Goal: Task Accomplishment & Management: Complete application form

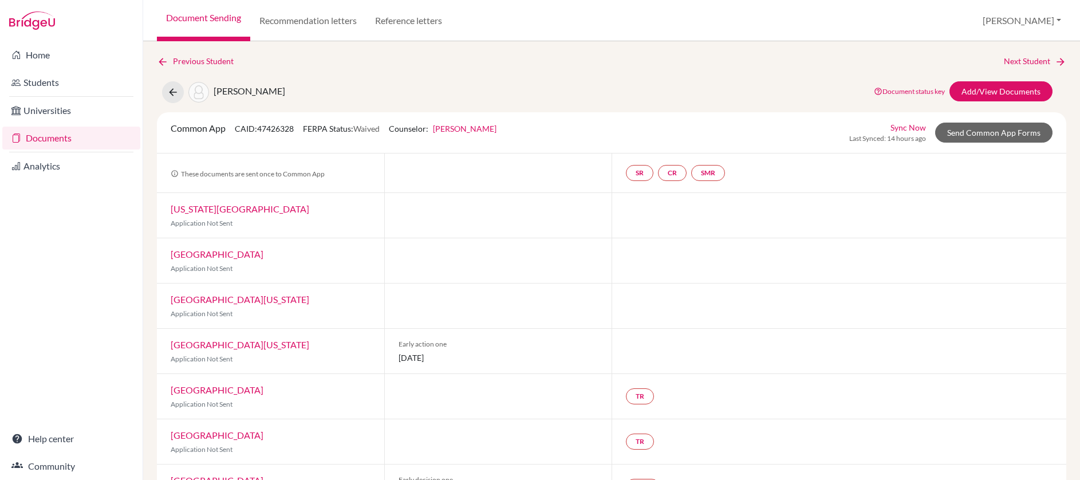
click at [57, 135] on link "Documents" at bounding box center [71, 138] width 138 height 23
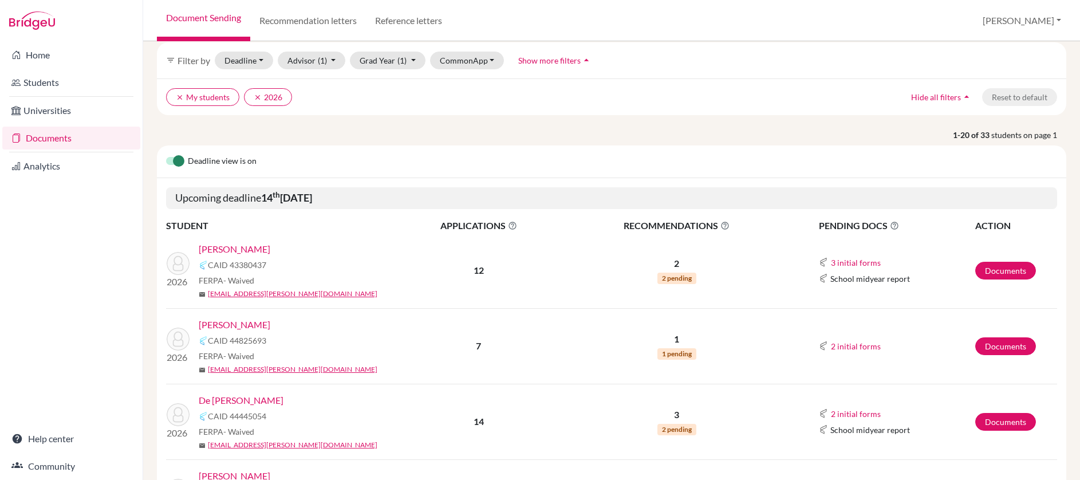
scroll to position [52, 0]
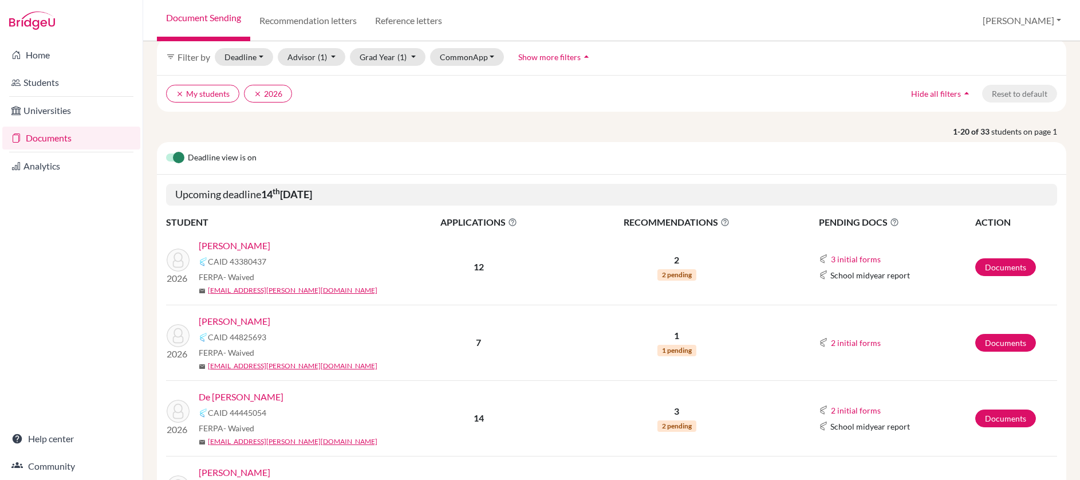
click at [244, 245] on link "[PERSON_NAME]" at bounding box center [235, 246] width 72 height 14
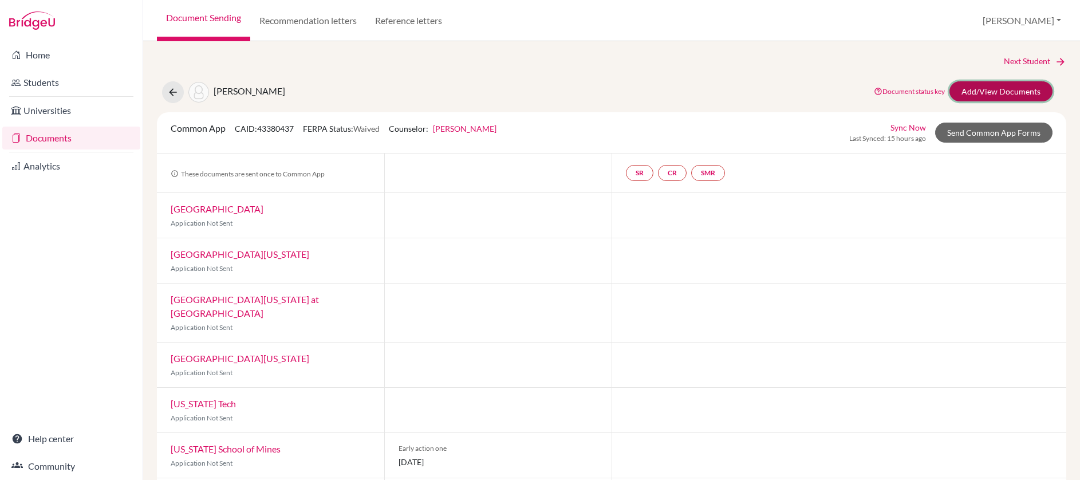
click at [984, 87] on link "Add/View Documents" at bounding box center [1000, 91] width 103 height 20
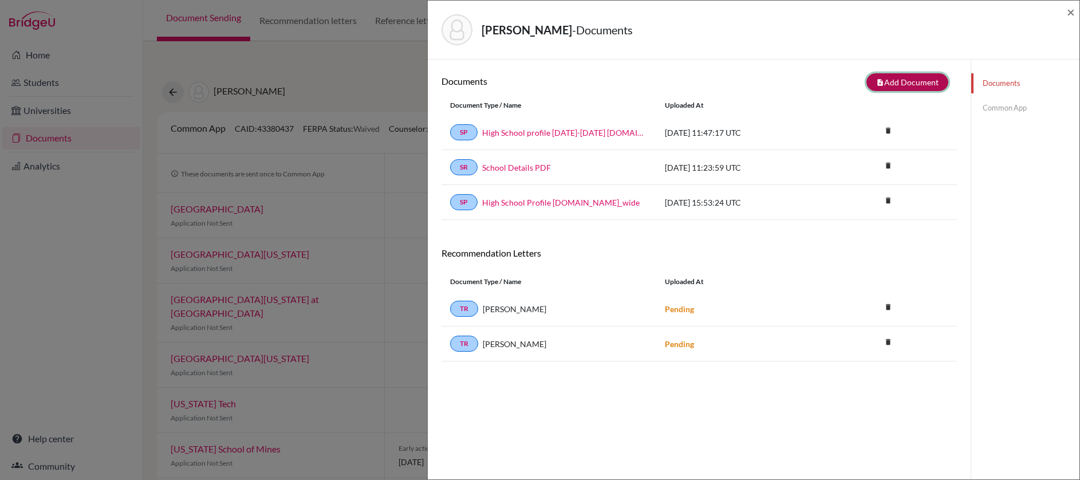
click at [910, 82] on button "note_add Add Document" at bounding box center [907, 82] width 82 height 18
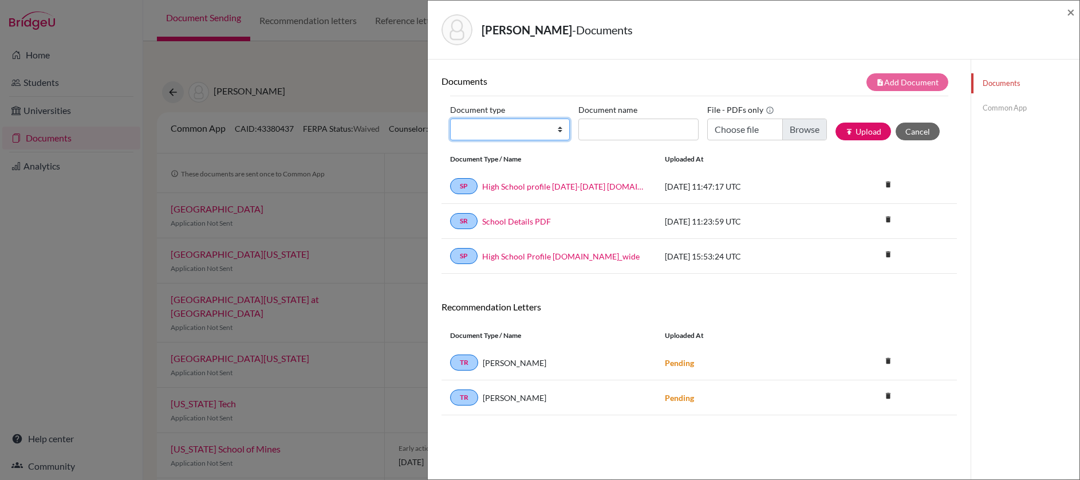
click at [529, 131] on select "Change explanation for Common App reports Counselor recommendation Internationa…" at bounding box center [510, 130] width 120 height 22
select select "2"
click at [450, 119] on select "Change explanation for Common App reports Counselor recommendation Internationa…" at bounding box center [510, 130] width 120 height 22
click at [647, 135] on input "Document name" at bounding box center [638, 130] width 120 height 22
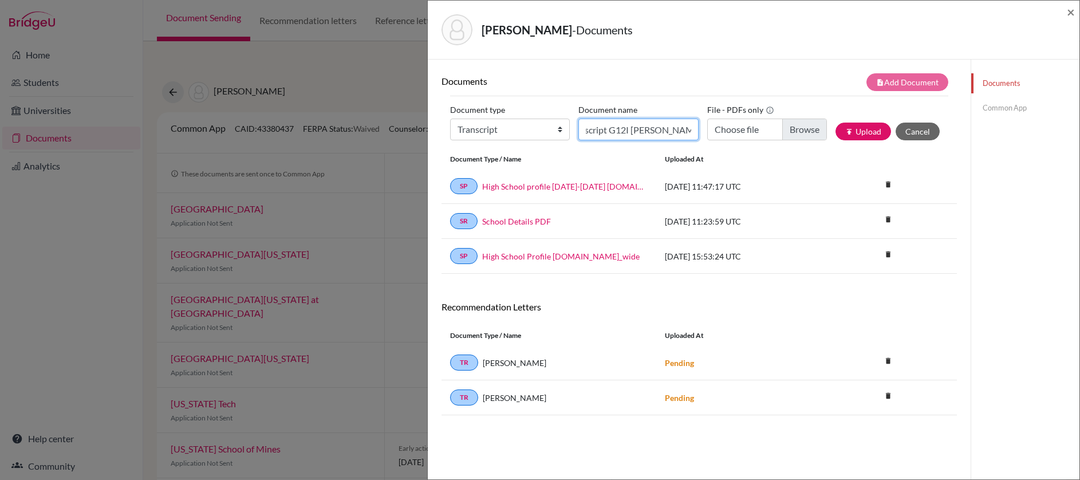
type input "Transcript G12I Boodoo Salma"
click at [799, 135] on input "Choose file" at bounding box center [767, 130] width 120 height 22
type input "C:\fakepath\Transcript Boodoo Salma G12I 100725.pdf"
click at [861, 132] on button "publish Upload" at bounding box center [863, 132] width 56 height 18
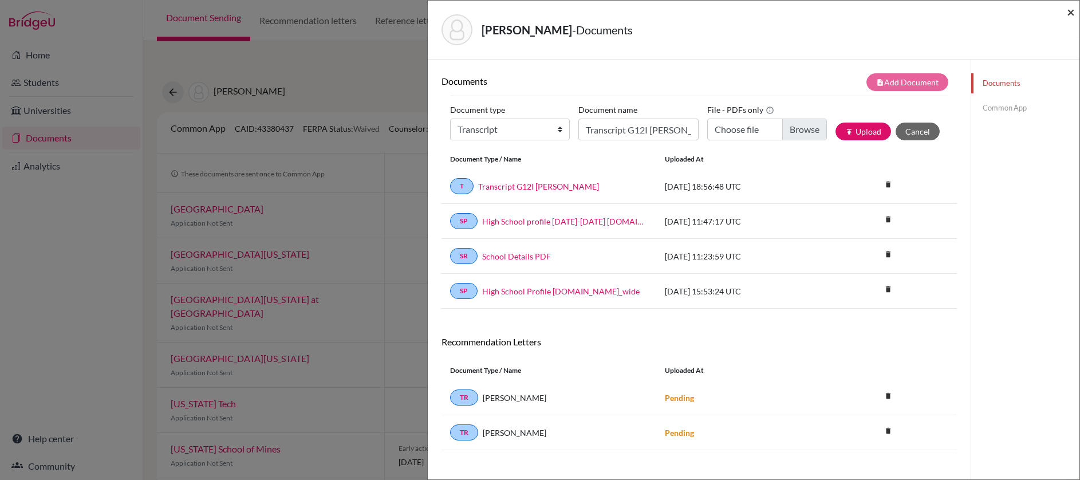
click at [1070, 13] on span "×" at bounding box center [1071, 11] width 8 height 17
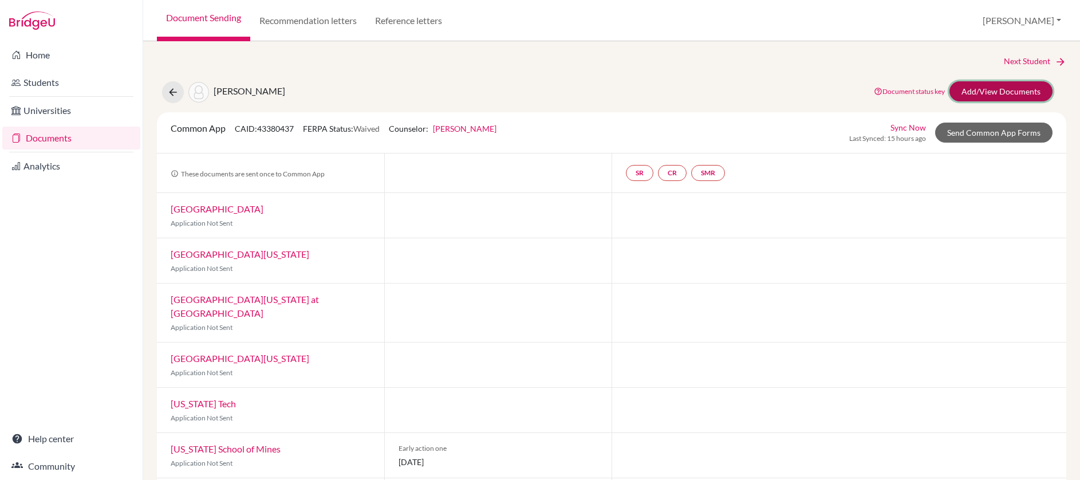
click at [975, 90] on link "Add/View Documents" at bounding box center [1000, 91] width 103 height 20
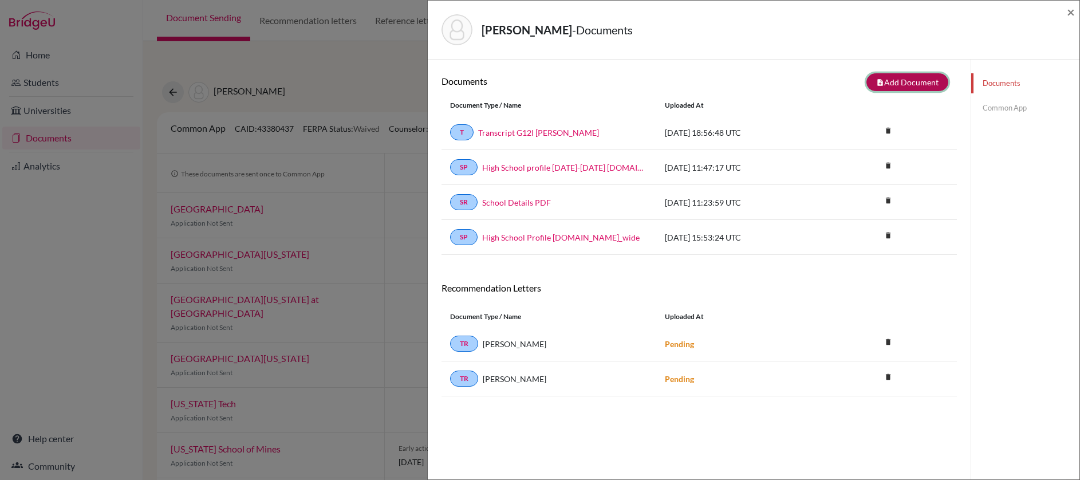
click at [900, 81] on button "note_add Add Document" at bounding box center [907, 82] width 82 height 18
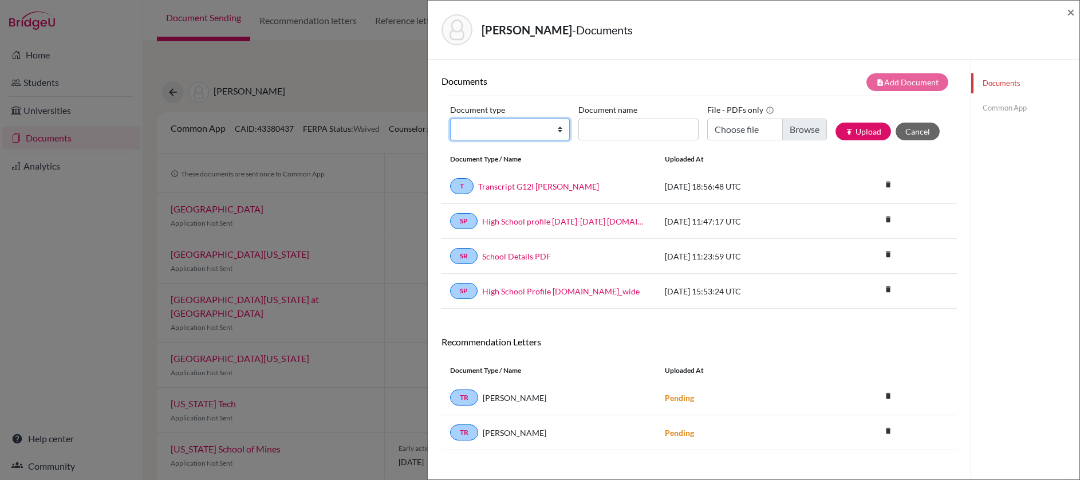
click at [551, 131] on select "Change explanation for Common App reports Counselor recommendation Internationa…" at bounding box center [510, 130] width 120 height 22
select select "4"
click at [450, 119] on select "Change explanation for Common App reports Counselor recommendation Internationa…" at bounding box center [510, 130] width 120 height 22
click at [613, 131] on input "Document name" at bounding box center [638, 130] width 120 height 22
type input "CREC Boodoo Salma"
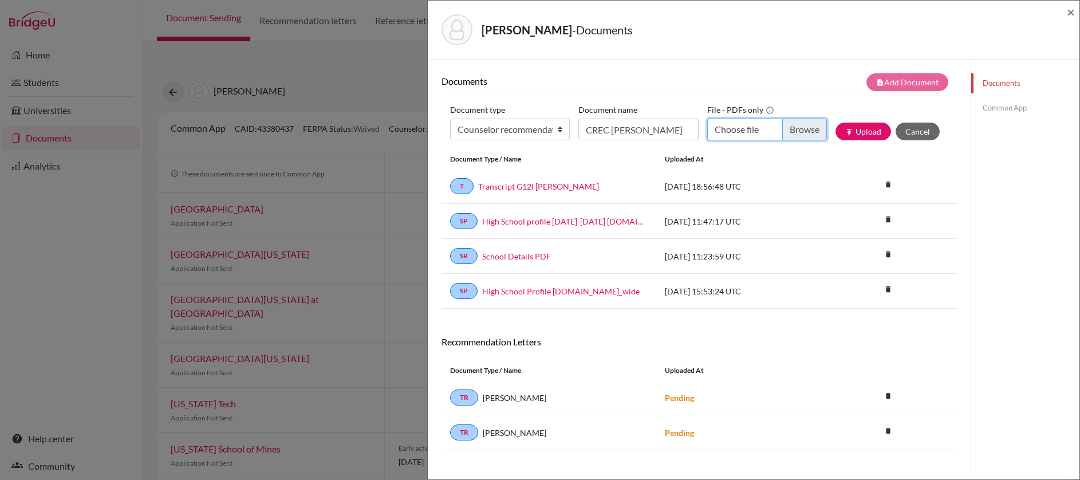
click at [788, 129] on input "Choose file" at bounding box center [767, 130] width 120 height 22
type input "C:\fakepath\CREC Boodoo Salma.pdf"
click at [859, 125] on button "publish Upload" at bounding box center [863, 132] width 56 height 18
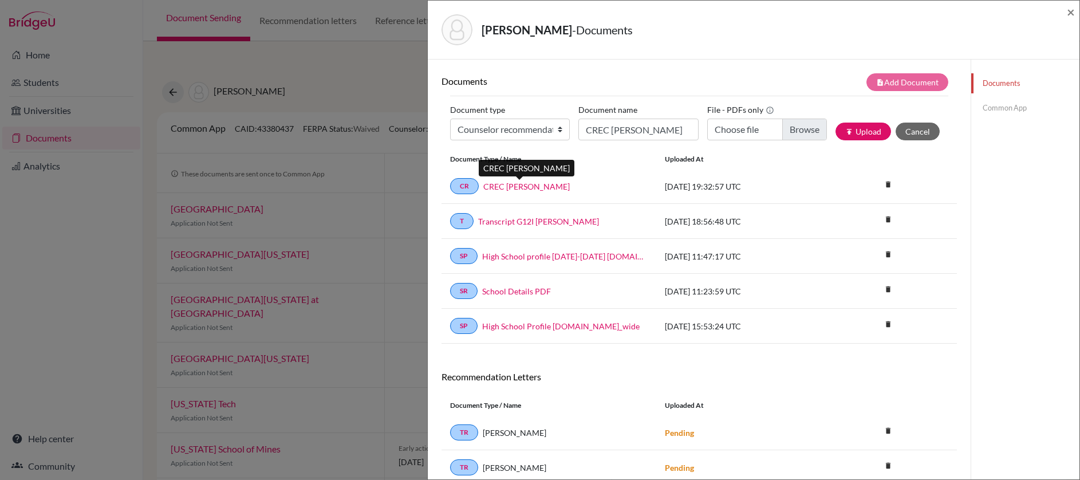
click at [532, 190] on link "CREC Boodoo Salma" at bounding box center [526, 186] width 86 height 12
click at [1073, 11] on span "×" at bounding box center [1071, 11] width 8 height 17
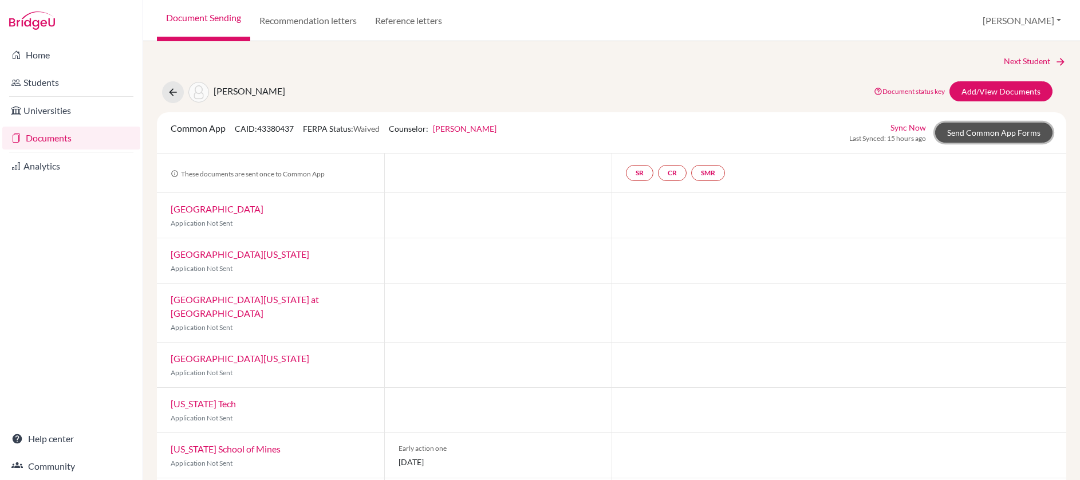
click at [981, 134] on link "Send Common App Forms" at bounding box center [993, 133] width 117 height 20
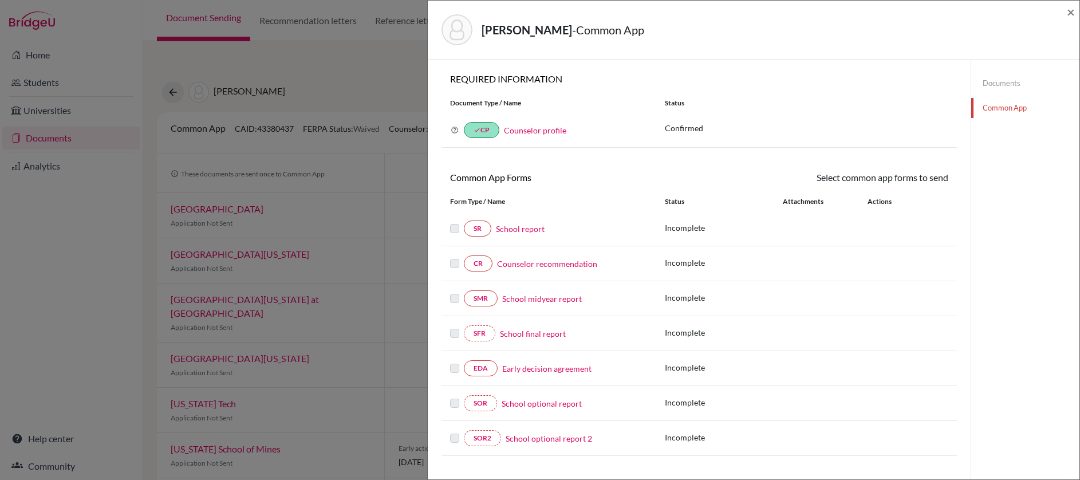
click at [529, 228] on link "School report" at bounding box center [520, 229] width 49 height 12
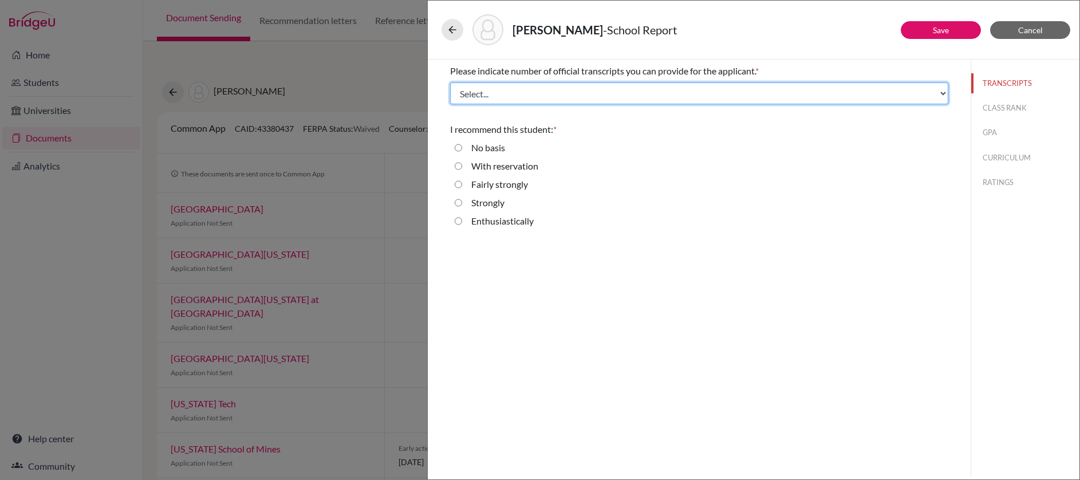
click at [943, 93] on select "Select... 1 2 3 4" at bounding box center [699, 93] width 498 height 22
select select "3"
click at [450, 82] on select "Select... 1 2 3 4" at bounding box center [699, 93] width 498 height 22
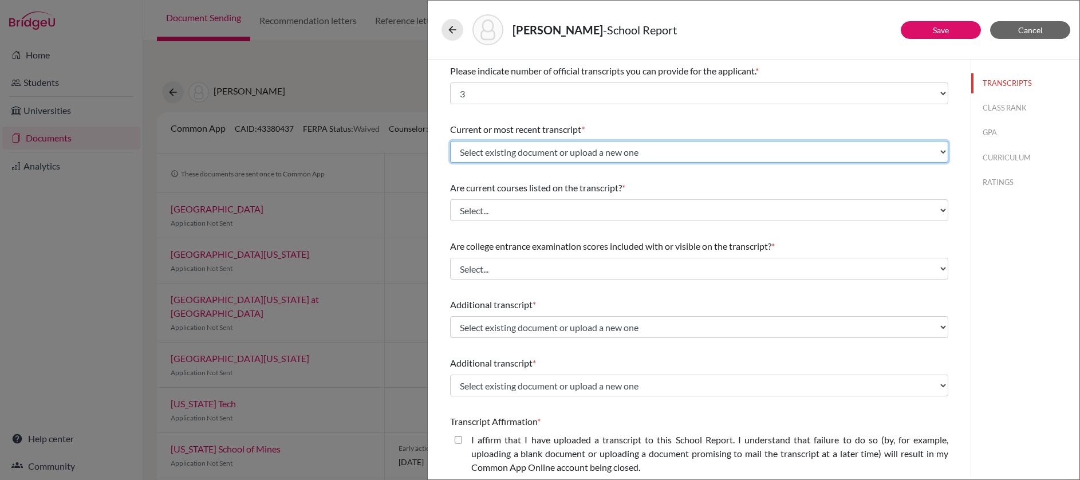
click at [562, 151] on select "Select existing document or upload a new one Transcript G12I Boodoo Salma Uploa…" at bounding box center [699, 152] width 498 height 22
select select "679020"
click at [450, 141] on select "Select existing document or upload a new one Transcript G12I Boodoo Salma Uploa…" at bounding box center [699, 152] width 498 height 22
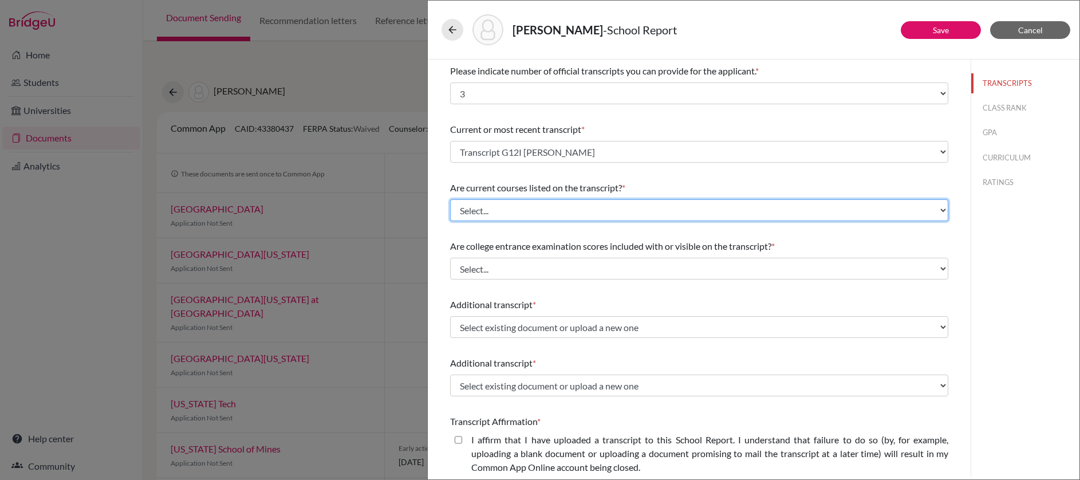
click at [582, 212] on select "Select... Yes No" at bounding box center [699, 210] width 498 height 22
select select "0"
click at [450, 199] on select "Select... Yes No" at bounding box center [699, 210] width 498 height 22
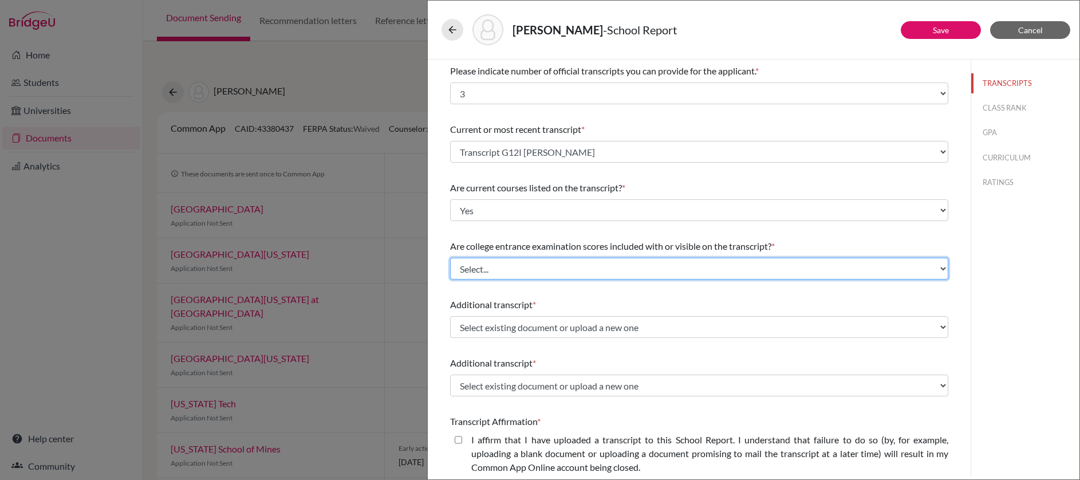
click at [578, 270] on select "Select... Yes No" at bounding box center [699, 269] width 498 height 22
select select "1"
click at [450, 258] on select "Select... Yes No" at bounding box center [699, 269] width 498 height 22
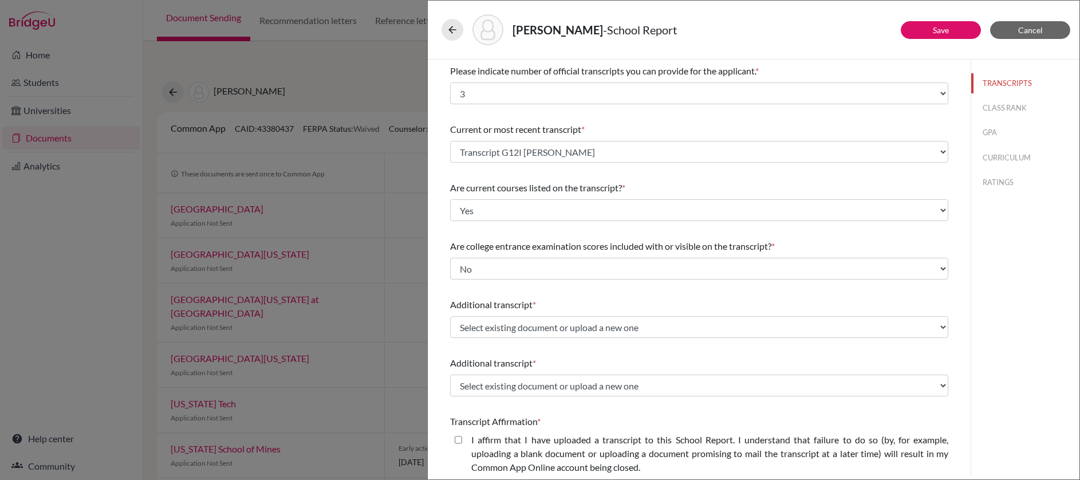
click at [632, 342] on div "Additional transcript * Select existing document or upload a new one Transcript…" at bounding box center [699, 317] width 498 height 49
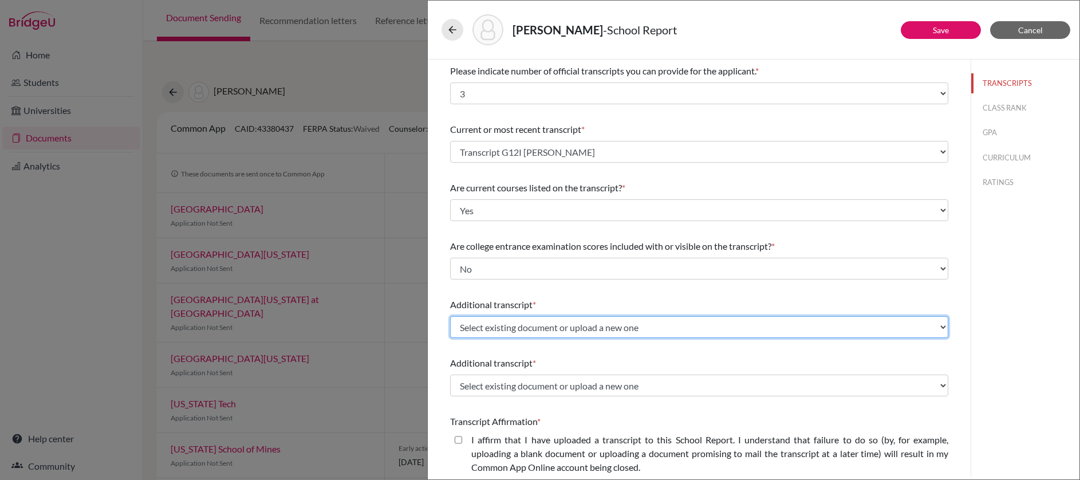
click at [629, 319] on select "Select existing document or upload a new one Transcript G12I Boodoo Salma Uploa…" at bounding box center [699, 327] width 498 height 22
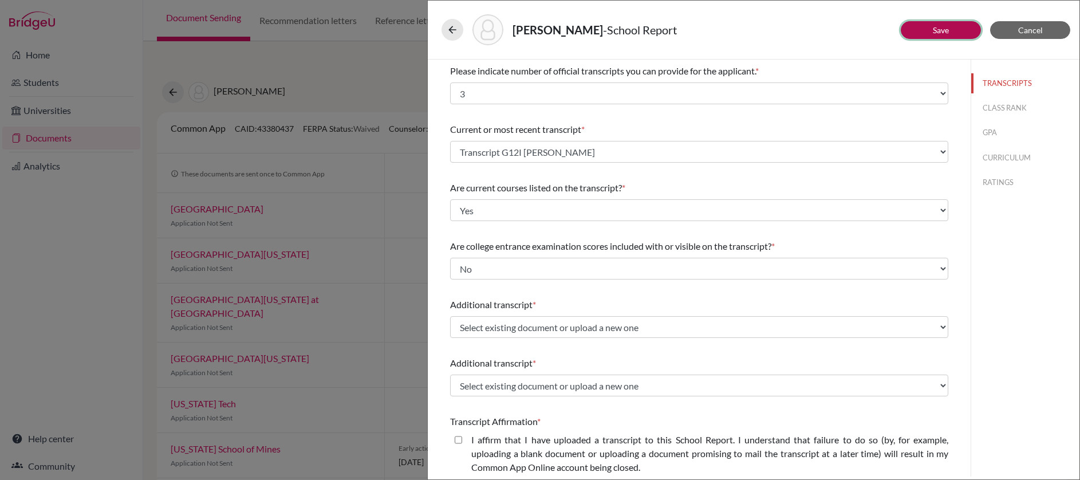
click at [942, 27] on link "Save" at bounding box center [941, 30] width 16 height 10
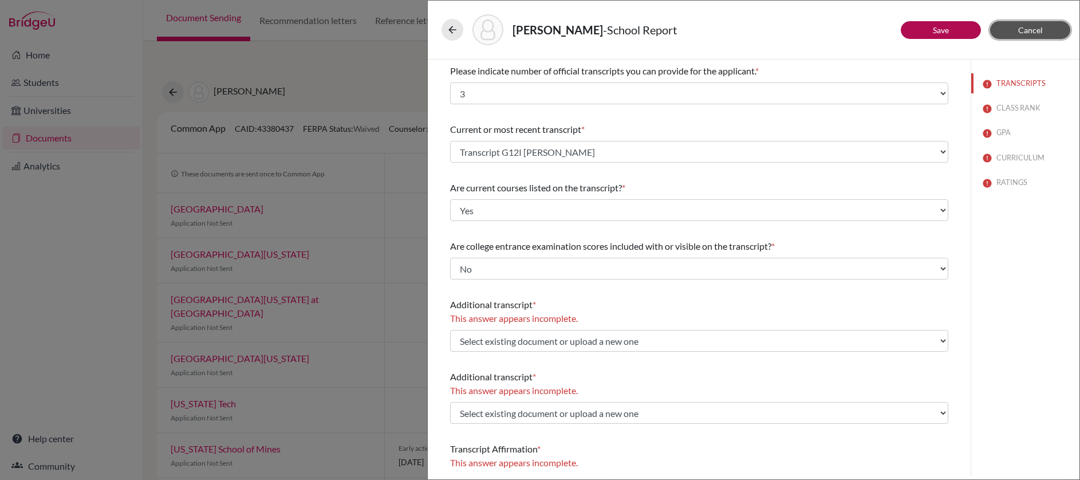
click at [1031, 32] on span "Cancel" at bounding box center [1030, 30] width 25 height 10
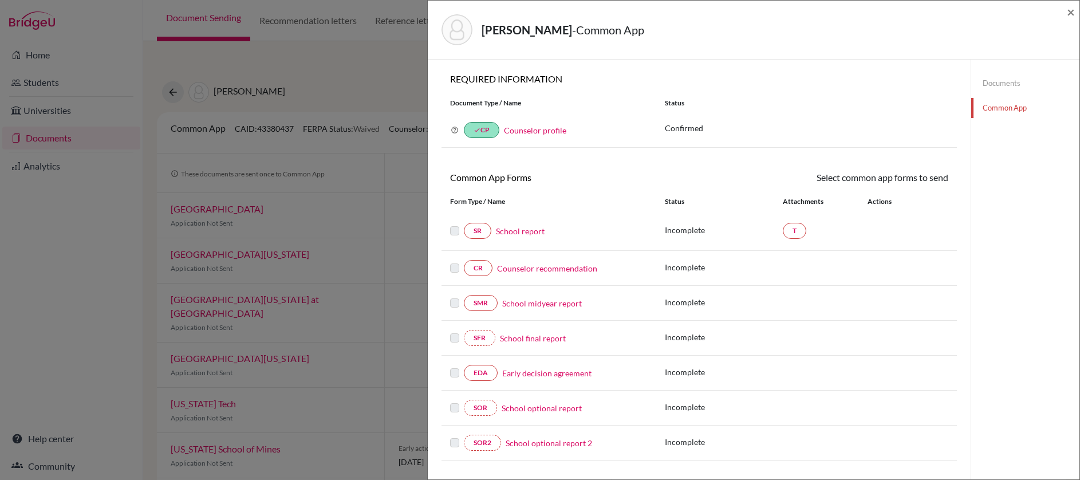
click at [1005, 85] on link "Documents" at bounding box center [1025, 83] width 108 height 20
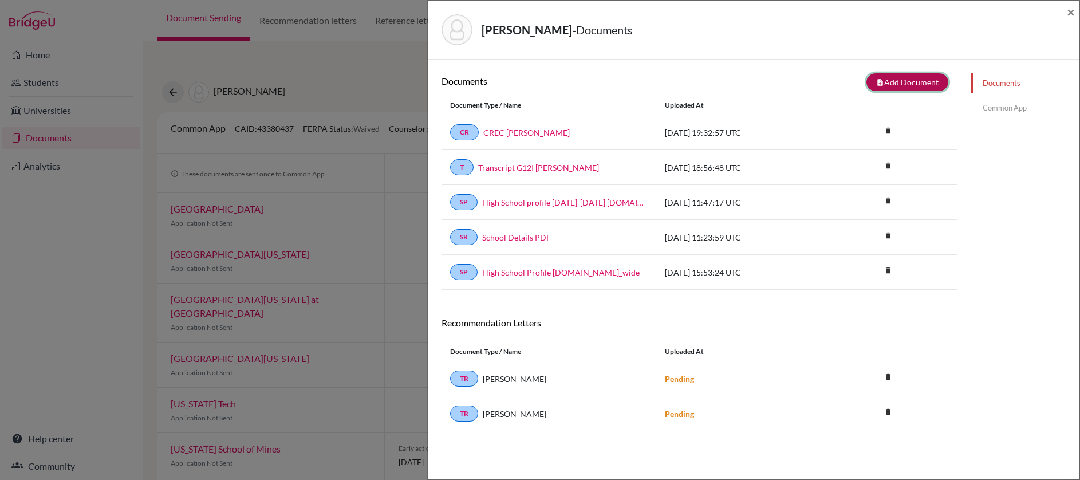
click at [898, 81] on button "note_add Add Document" at bounding box center [907, 82] width 82 height 18
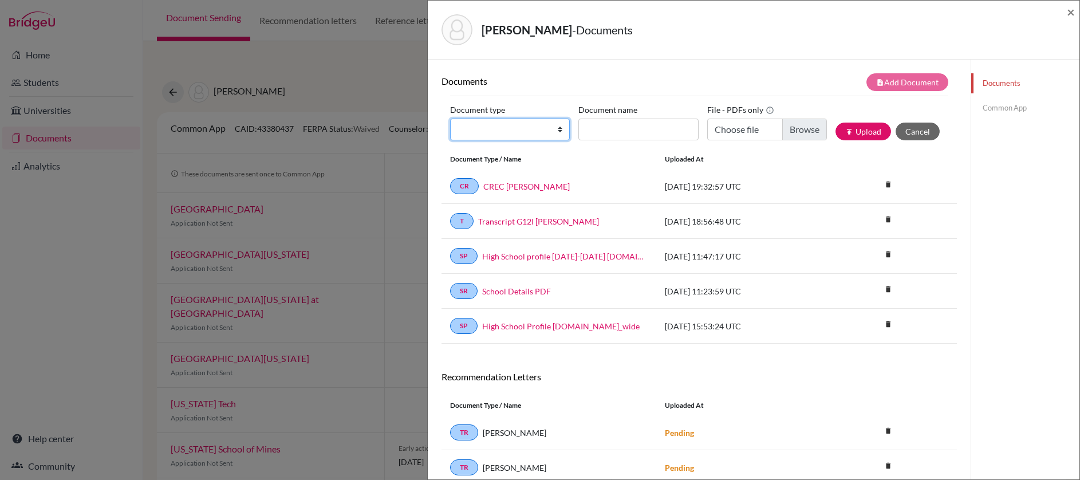
click at [557, 131] on select "Change explanation for Common App reports Counselor recommendation Internationa…" at bounding box center [510, 130] width 120 height 22
select select "2"
click at [450, 119] on select "Change explanation for Common App reports Counselor recommendation Internationa…" at bounding box center [510, 130] width 120 height 22
click at [631, 125] on input "Document name" at bounding box center [638, 130] width 120 height 22
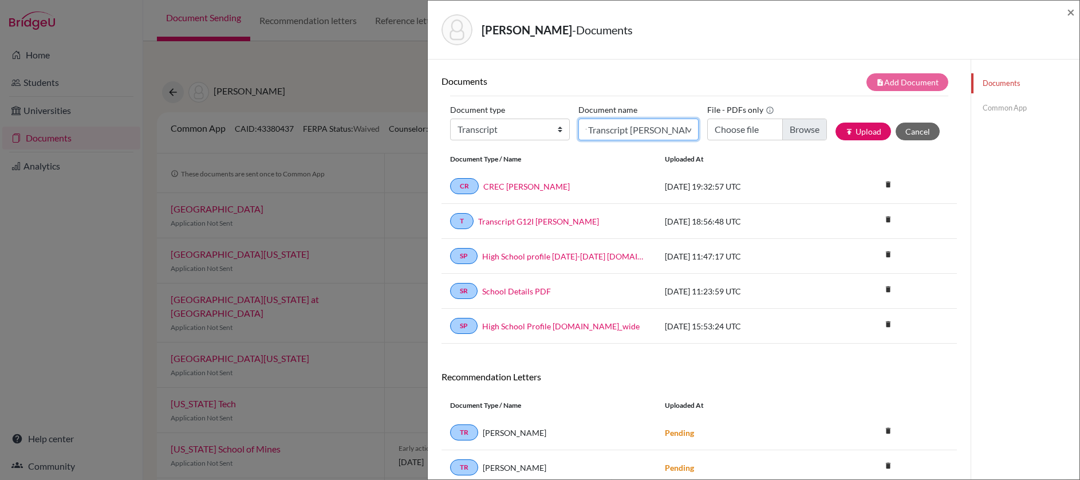
type input "Transfer Transcript Boodoo Salma"
click at [796, 131] on input "Choose file" at bounding box center [767, 130] width 120 height 22
type input "C:\fakepath\Transfer Transcript Boodoo Salma.pdf"
click at [868, 126] on button "publish Upload" at bounding box center [863, 132] width 56 height 18
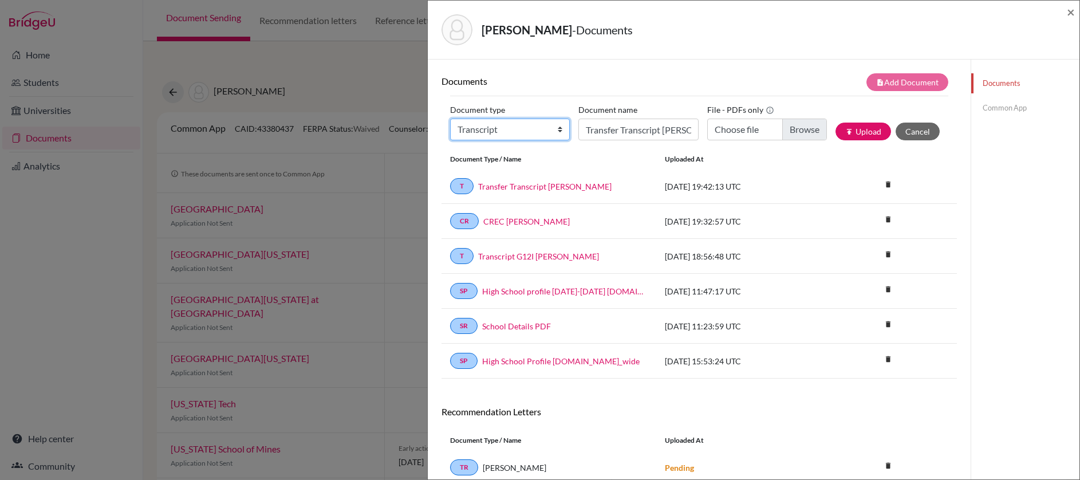
click at [553, 135] on select "Change explanation for Common App reports Counselor recommendation Internationa…" at bounding box center [510, 130] width 120 height 22
select select "2"
click at [450, 119] on select "Change explanation for Common App reports Counselor recommendation Internationa…" at bounding box center [510, 130] width 120 height 22
click at [632, 129] on input "Transfer Transcript Boodoo Salma" at bounding box center [638, 130] width 120 height 22
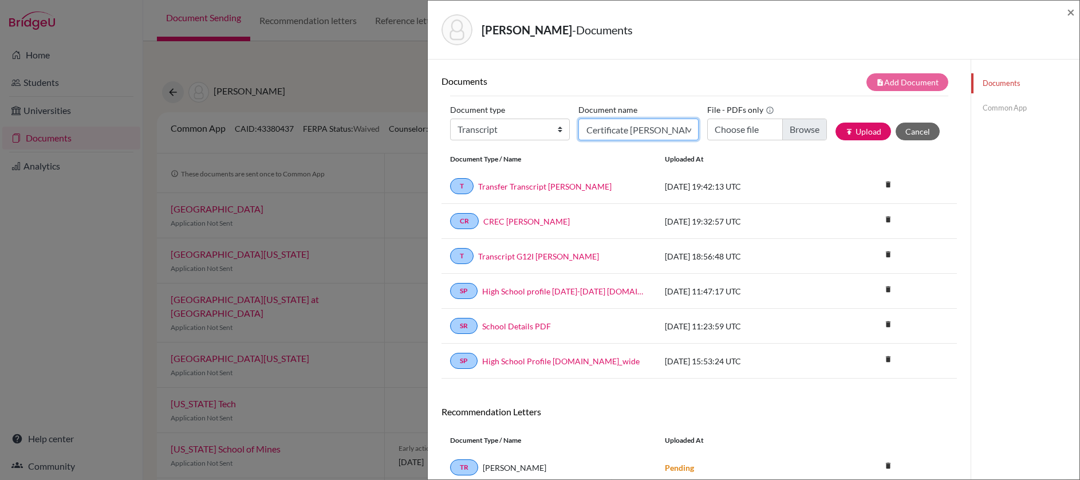
type input "CSEC Certificate Boodoo Salma"
click at [797, 129] on input "Choose file" at bounding box center [767, 130] width 120 height 22
type input "C:\fakepath\CSEC Certificate Boodoo Salma.pdf"
click at [871, 133] on button "publish Upload" at bounding box center [863, 132] width 56 height 18
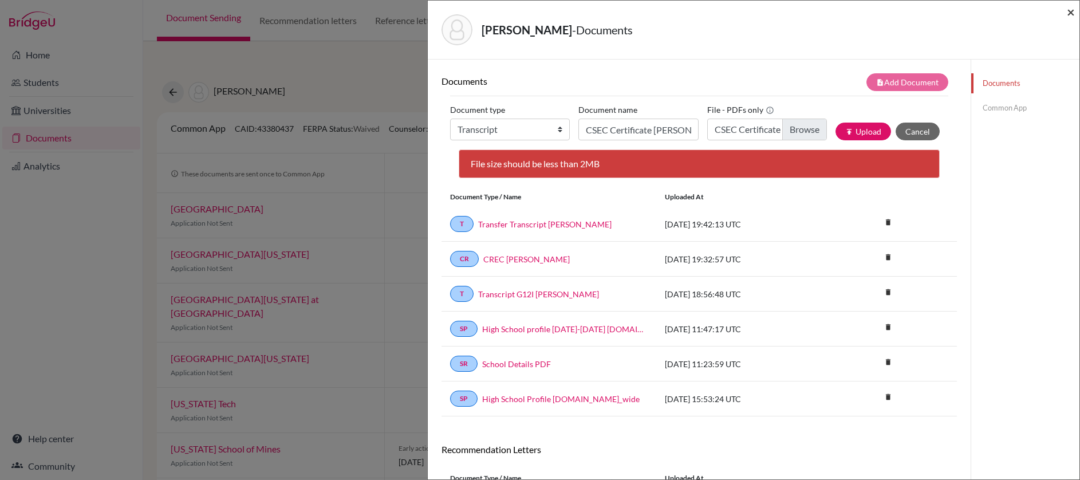
click at [1071, 11] on span "×" at bounding box center [1071, 11] width 8 height 17
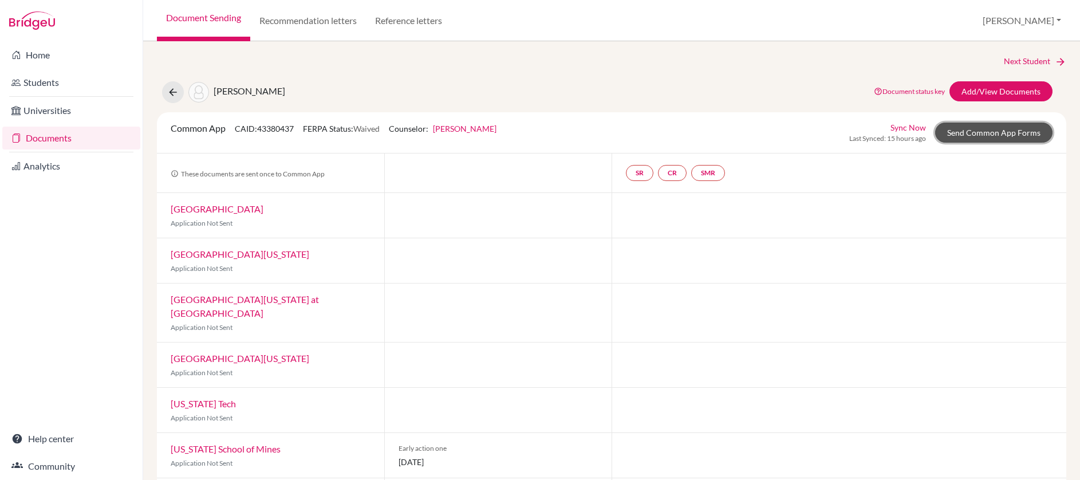
click at [973, 135] on link "Send Common App Forms" at bounding box center [993, 133] width 117 height 20
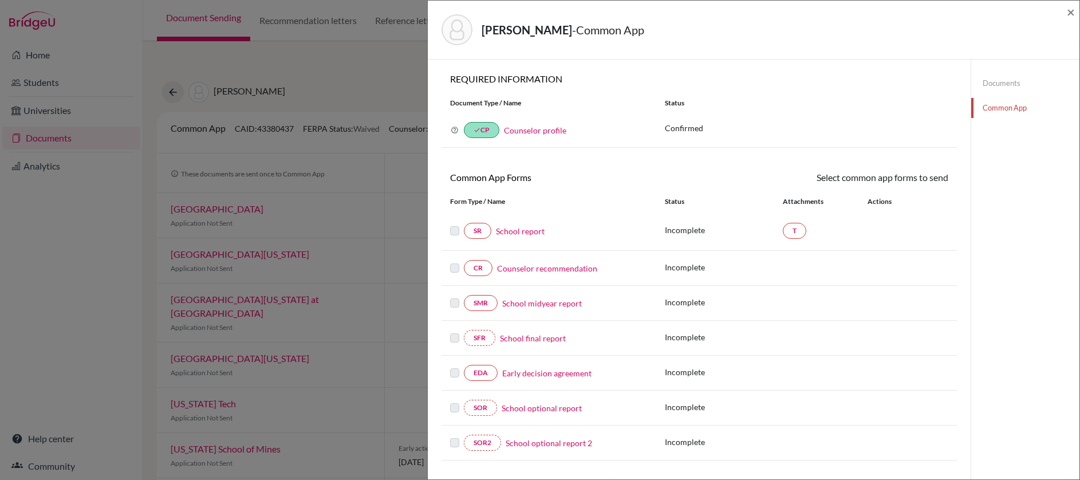
click at [530, 235] on link "School report" at bounding box center [520, 231] width 49 height 12
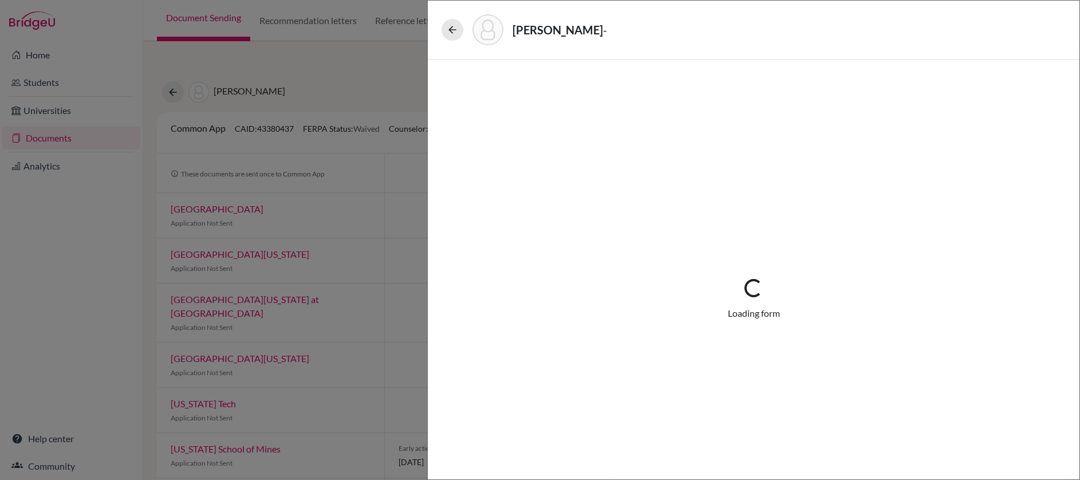
select select "3"
select select "679020"
select select "0"
select select "1"
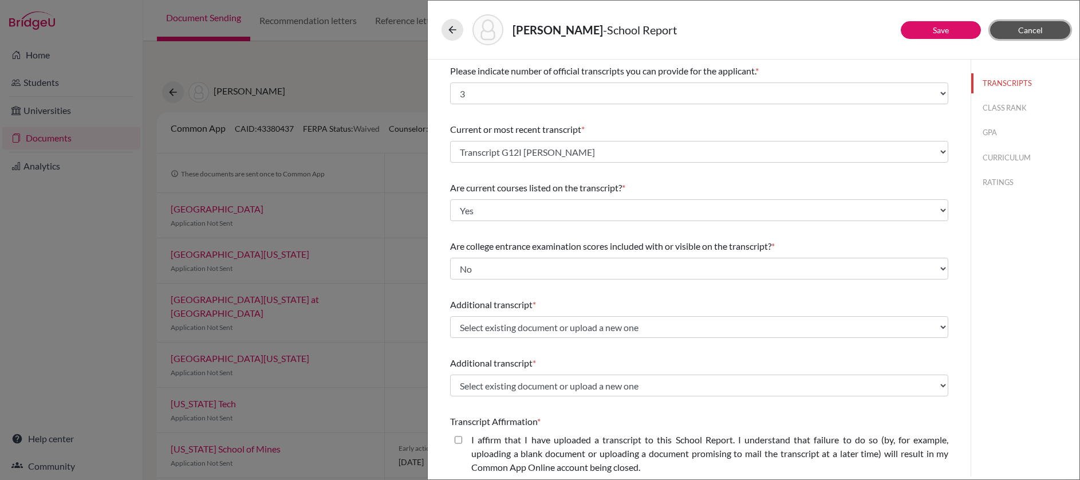
click at [1035, 27] on span "Cancel" at bounding box center [1030, 30] width 25 height 10
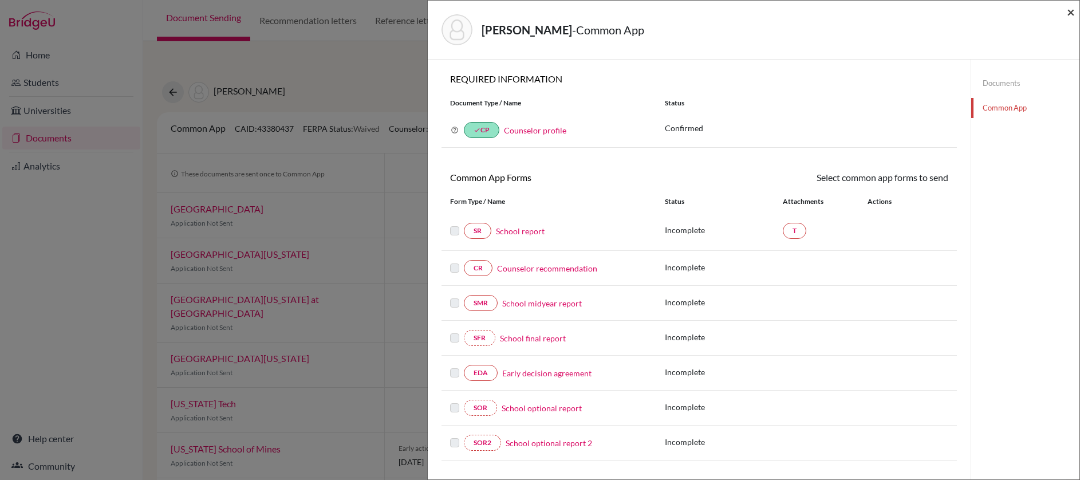
click at [1070, 14] on span "×" at bounding box center [1071, 11] width 8 height 17
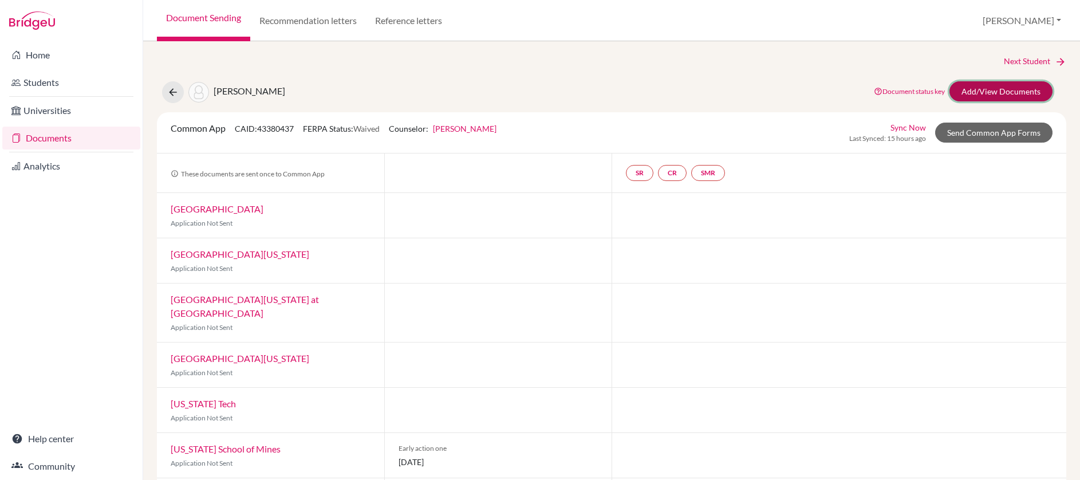
click at [981, 92] on link "Add/View Documents" at bounding box center [1000, 91] width 103 height 20
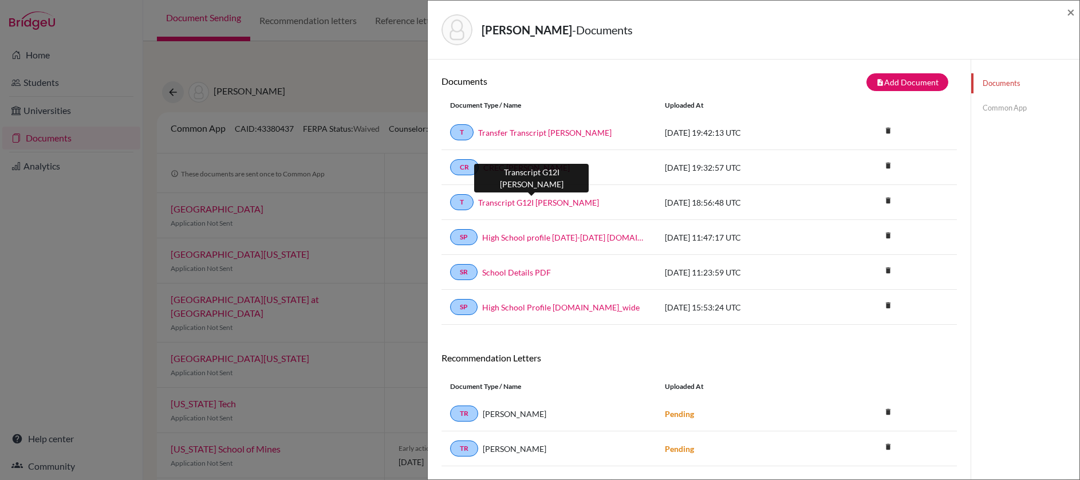
click at [541, 207] on link "Transcript G12I Boodoo Salma" at bounding box center [538, 202] width 121 height 12
click at [1071, 13] on span "×" at bounding box center [1071, 11] width 8 height 17
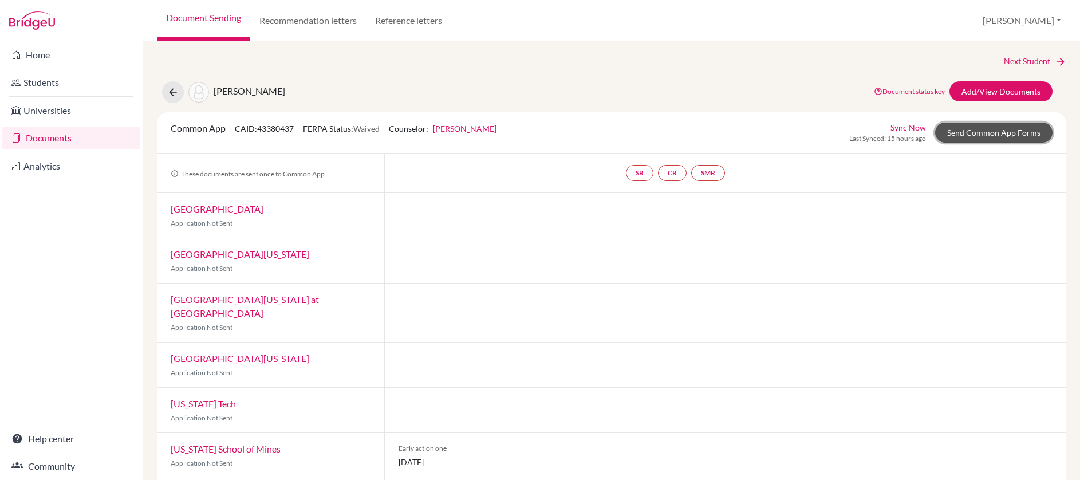
click at [979, 127] on link "Send Common App Forms" at bounding box center [993, 133] width 117 height 20
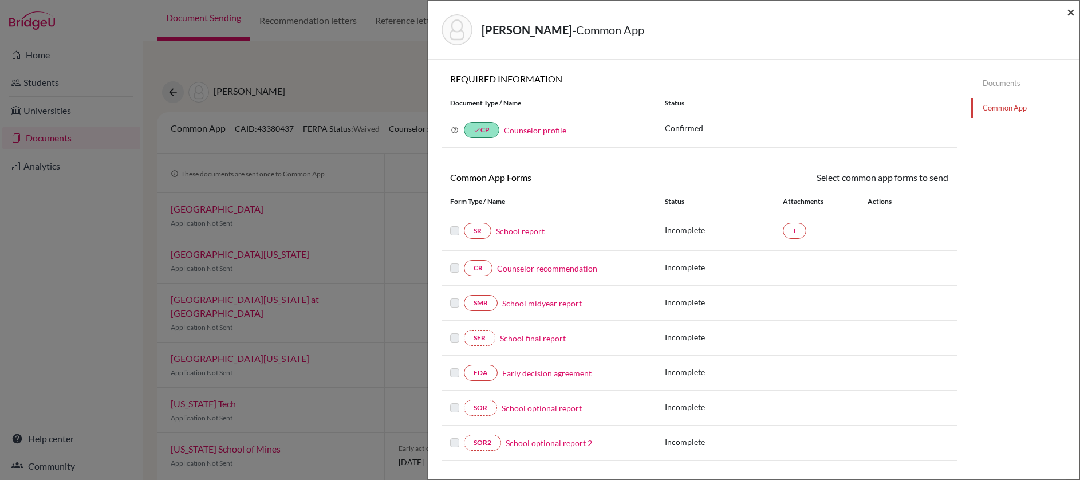
click at [1070, 13] on span "×" at bounding box center [1071, 11] width 8 height 17
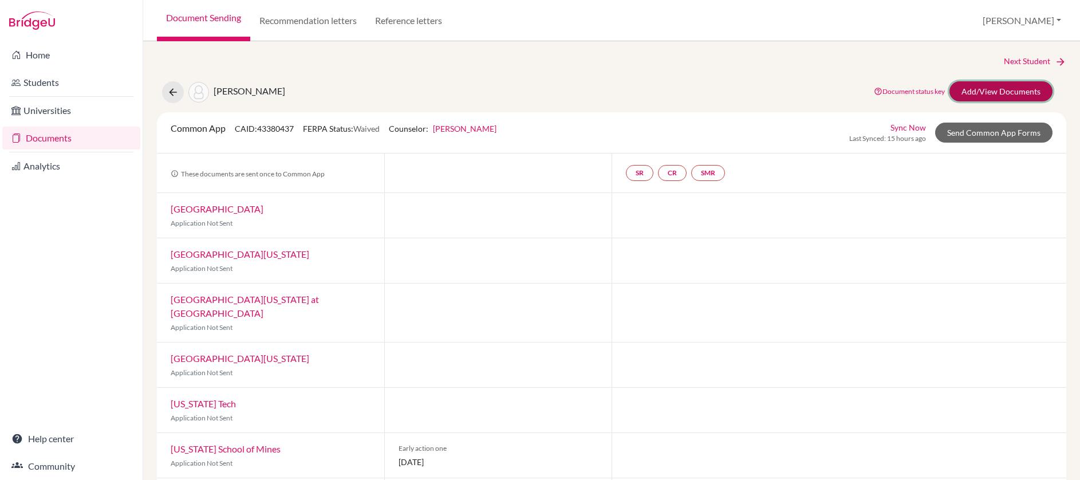
click at [983, 93] on link "Add/View Documents" at bounding box center [1000, 91] width 103 height 20
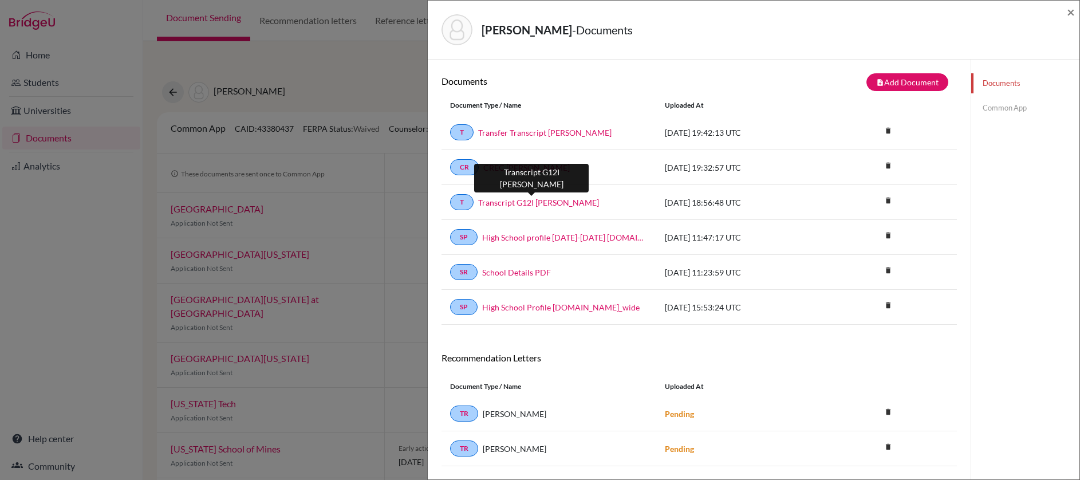
click at [543, 205] on link "Transcript G12I Boodoo Salma" at bounding box center [538, 202] width 121 height 12
click at [1070, 15] on span "×" at bounding box center [1071, 11] width 8 height 17
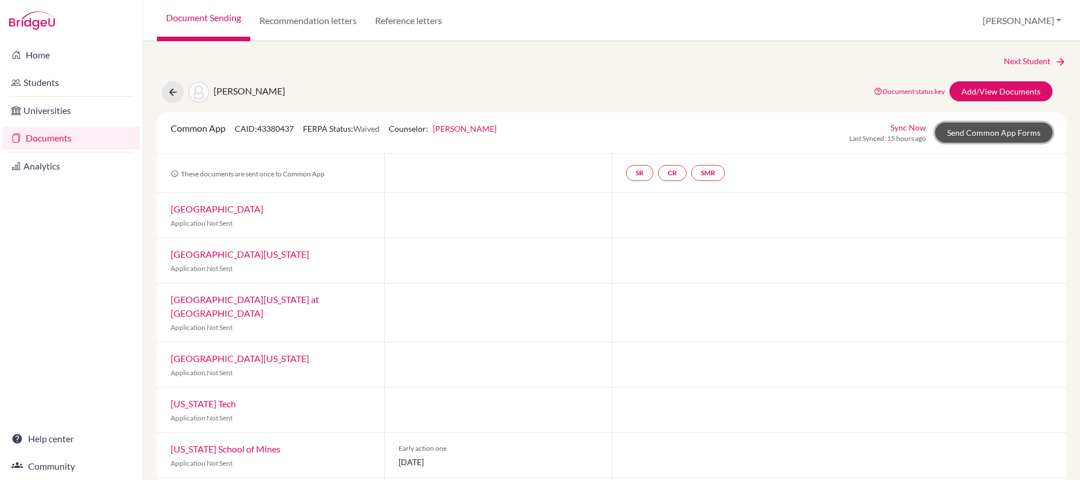
click at [976, 132] on link "Send Common App Forms" at bounding box center [993, 133] width 117 height 20
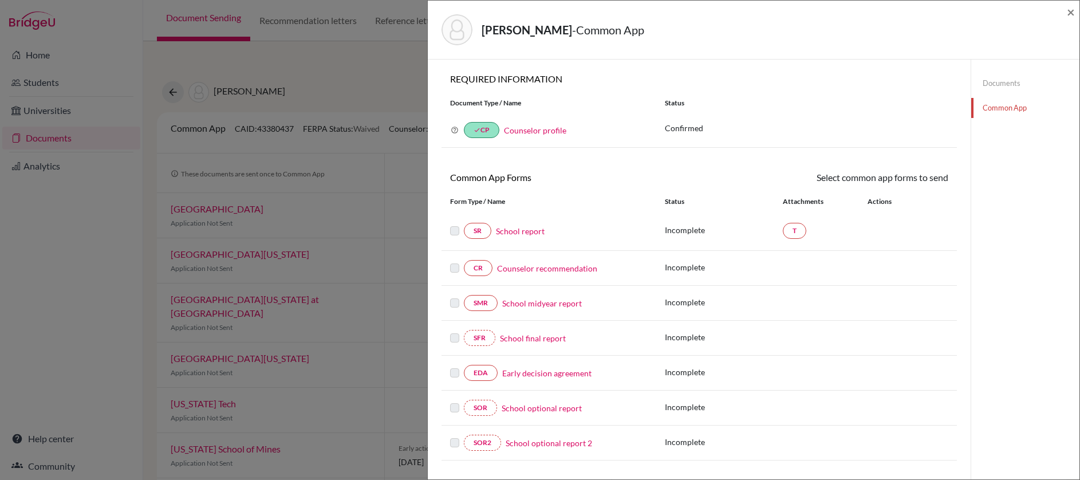
click at [527, 234] on link "School report" at bounding box center [520, 231] width 49 height 12
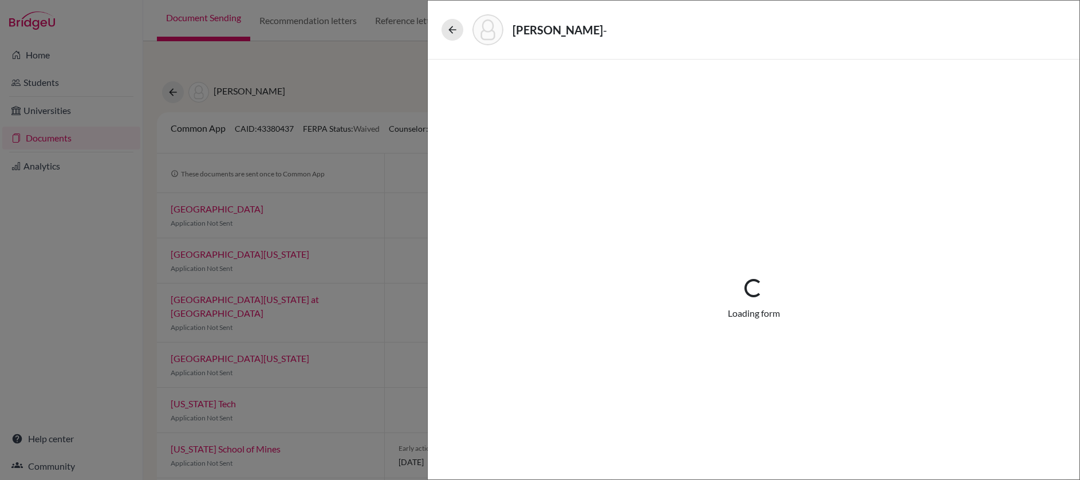
select select "3"
select select "679020"
select select "0"
select select "1"
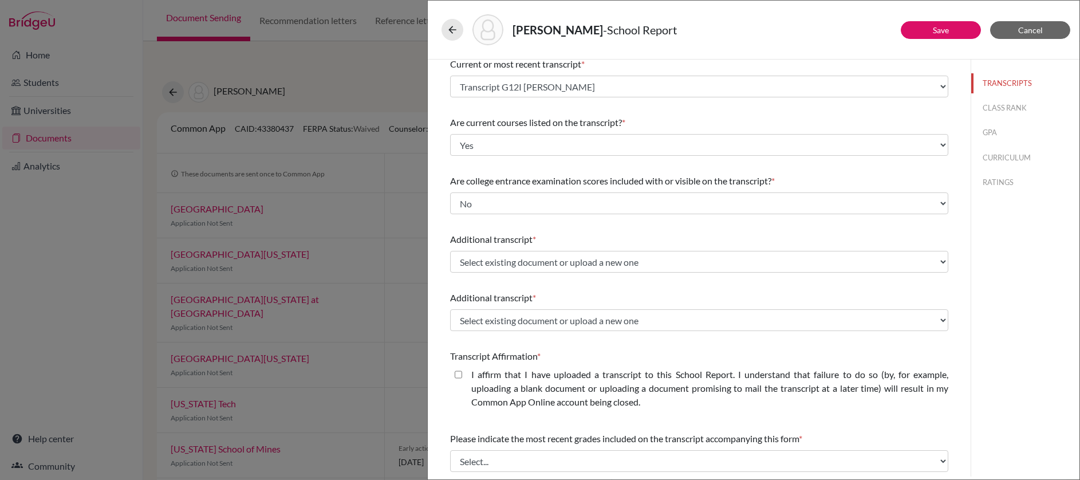
scroll to position [69, 0]
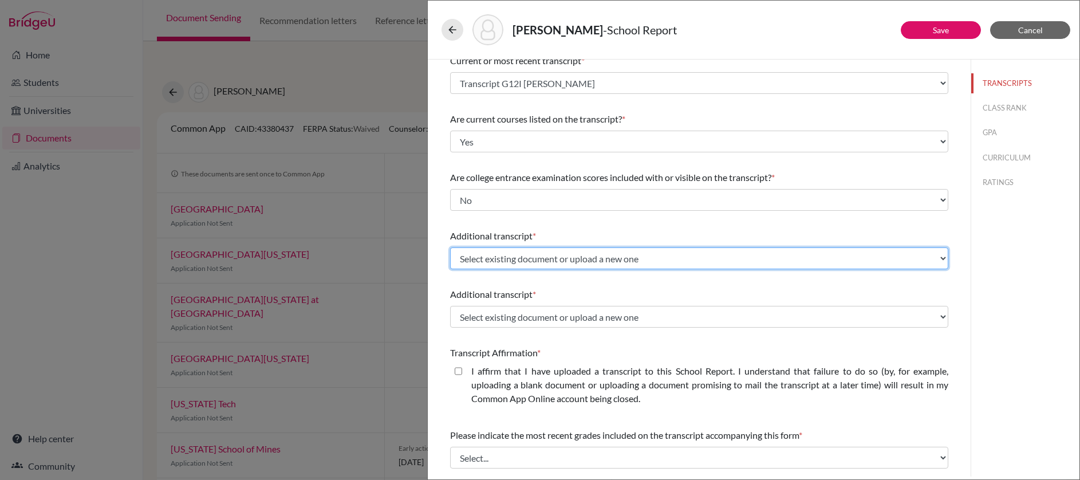
click at [657, 258] on select "Select existing document or upload a new one Transcript G12I Boodoo Salma Trans…" at bounding box center [699, 258] width 498 height 22
select select "679023"
click at [450, 247] on select "Select existing document or upload a new one Transcript G12I Boodoo Salma Trans…" at bounding box center [699, 258] width 498 height 22
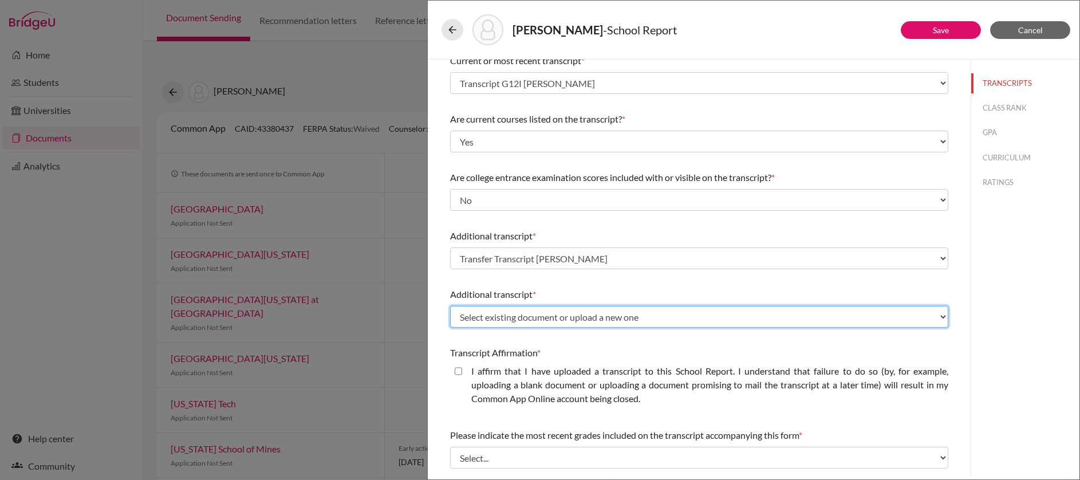
click at [654, 323] on select "Select existing document or upload a new one Transcript G12I Boodoo Salma Trans…" at bounding box center [699, 317] width 498 height 22
click at [744, 322] on select "Select existing document or upload a new one Transcript G12I Boodoo Salma Trans…" at bounding box center [699, 317] width 498 height 22
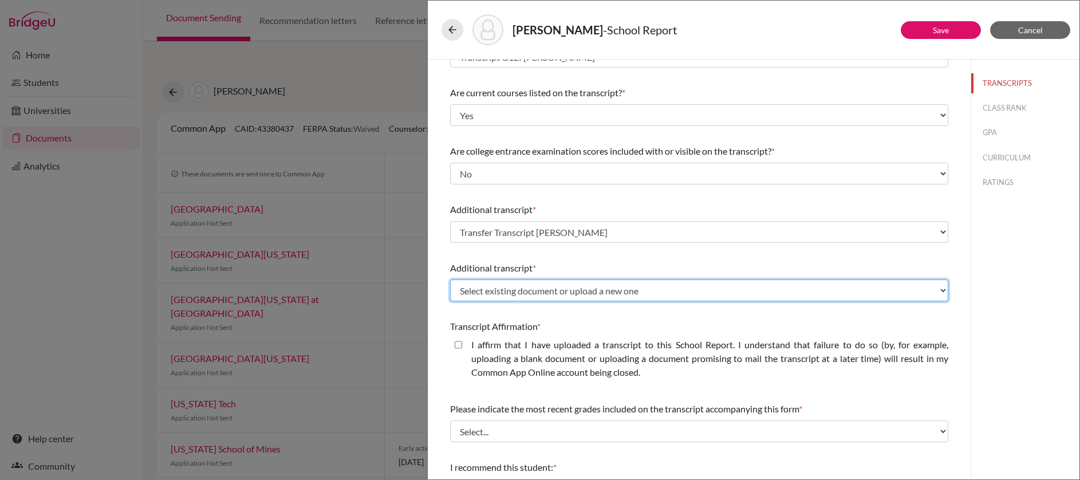
scroll to position [175, 0]
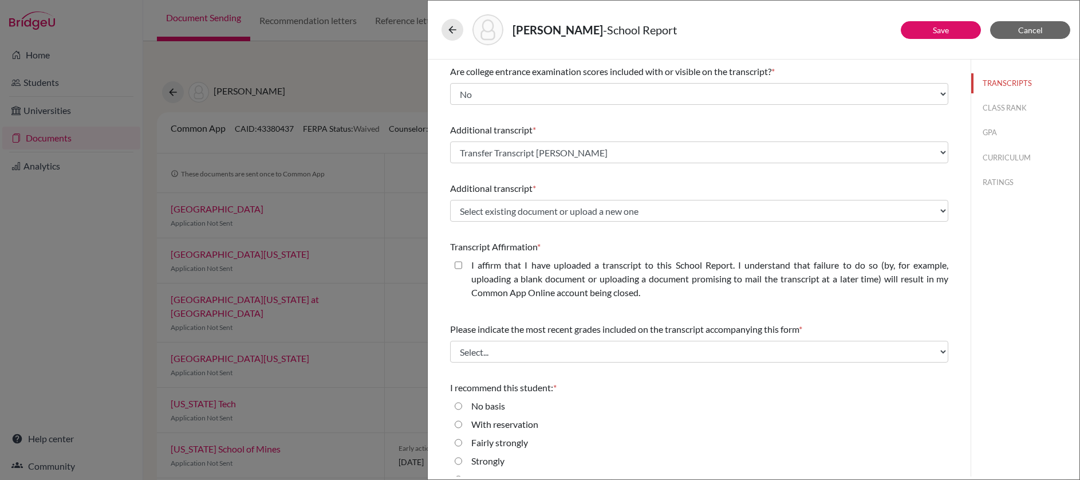
click at [458, 263] on closed\ "I affirm that I have uploaded a transcript to this School Report. I understand …" at bounding box center [458, 265] width 7 height 14
checkbox closed\ "true"
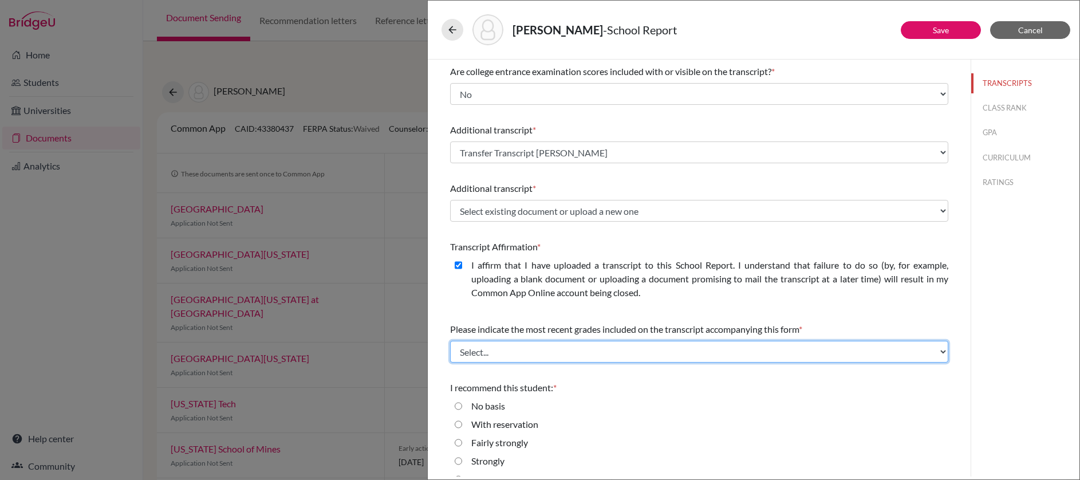
click at [578, 354] on select "Select... Final junior year grades 1st Quarter senior year grades 2nd Quarter/1…" at bounding box center [699, 352] width 498 height 22
select select "0"
click at [450, 341] on select "Select... Final junior year grades 1st Quarter senior year grades 2nd Quarter/1…" at bounding box center [699, 352] width 498 height 22
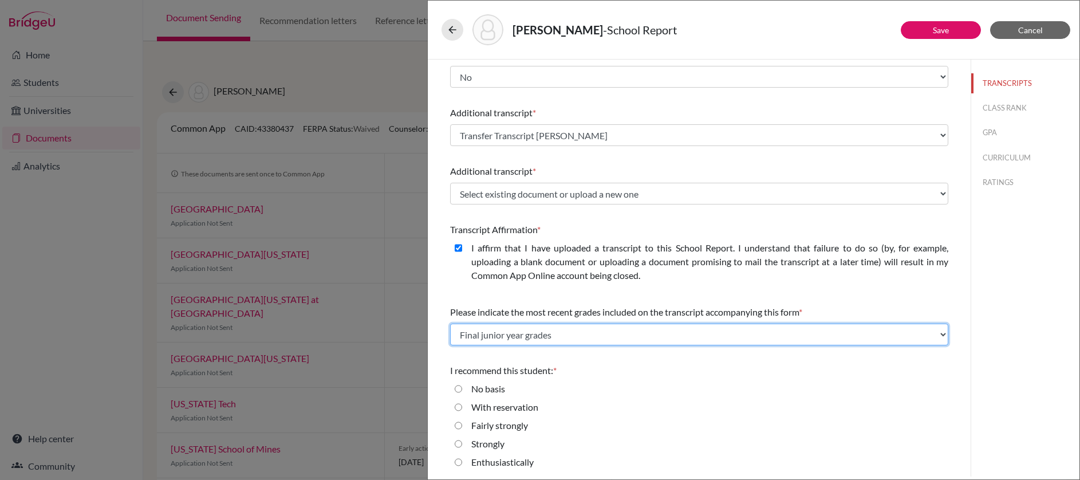
scroll to position [194, 0]
drag, startPoint x: 460, startPoint y: 463, endPoint x: 489, endPoint y: 438, distance: 38.2
click at [460, 463] on input "Enthusiastically" at bounding box center [458, 460] width 7 height 14
radio input "true"
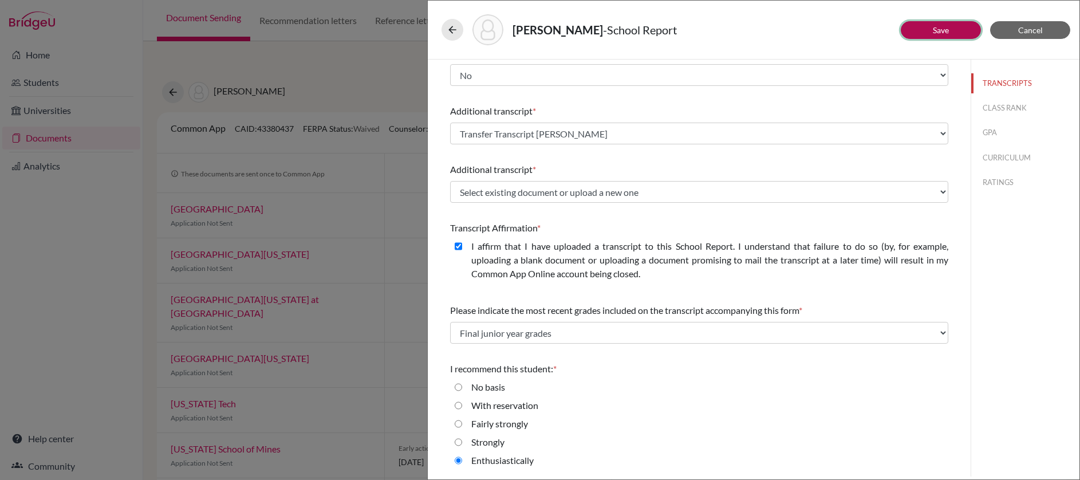
click at [948, 26] on link "Save" at bounding box center [941, 30] width 16 height 10
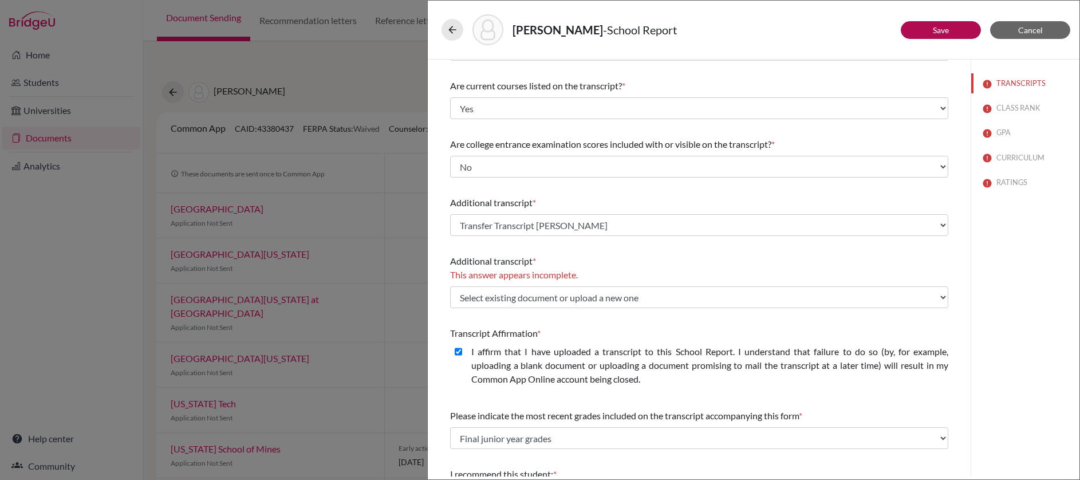
scroll to position [0, 0]
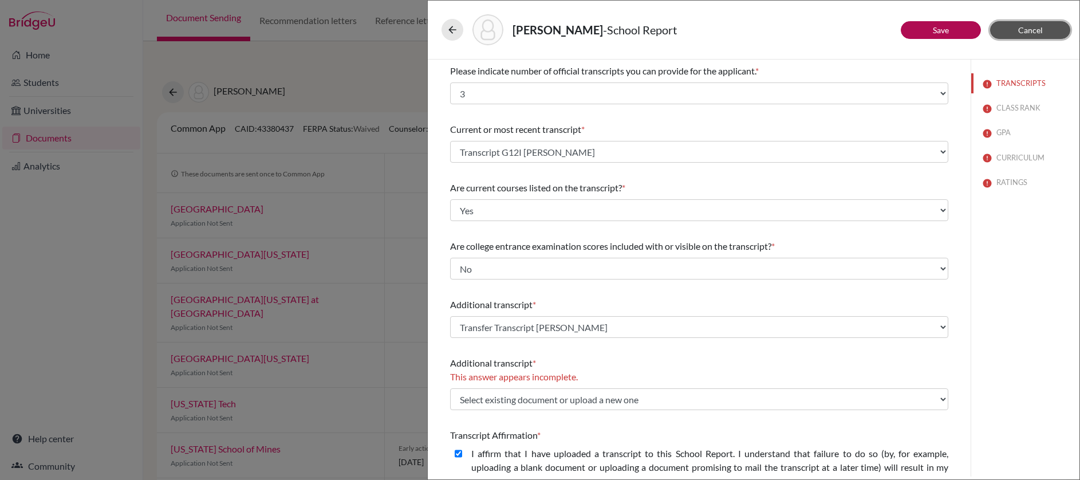
click at [1020, 31] on span "Cancel" at bounding box center [1030, 30] width 25 height 10
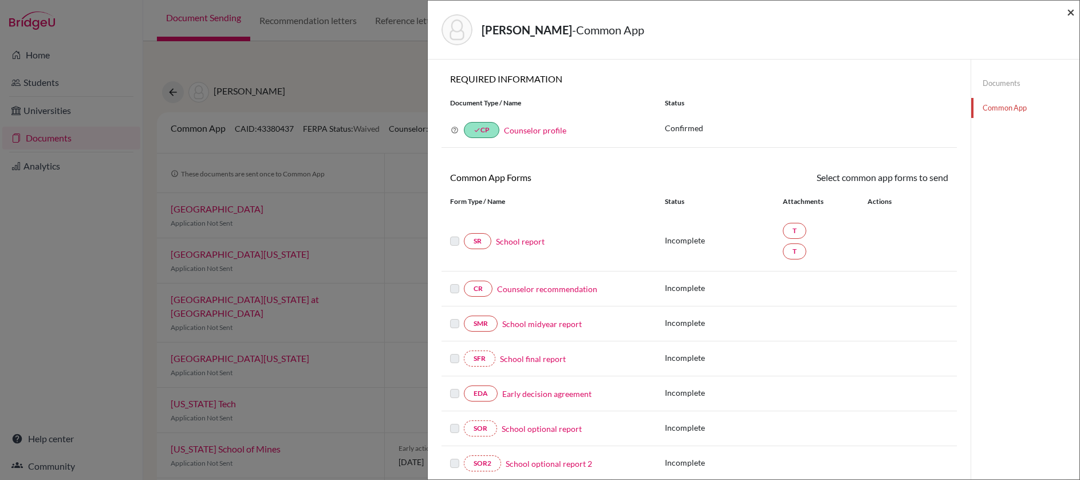
click at [1069, 15] on span "×" at bounding box center [1071, 11] width 8 height 17
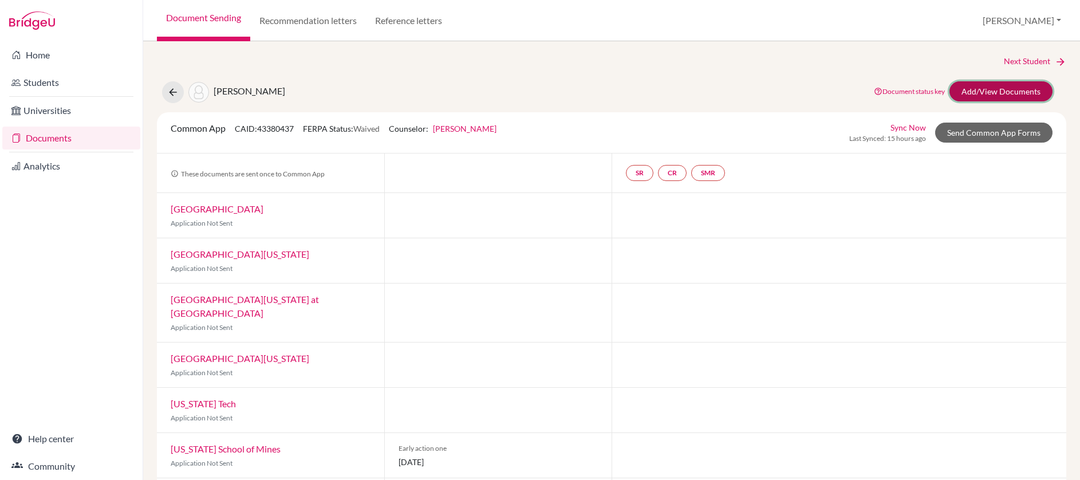
click at [977, 89] on link "Add/View Documents" at bounding box center [1000, 91] width 103 height 20
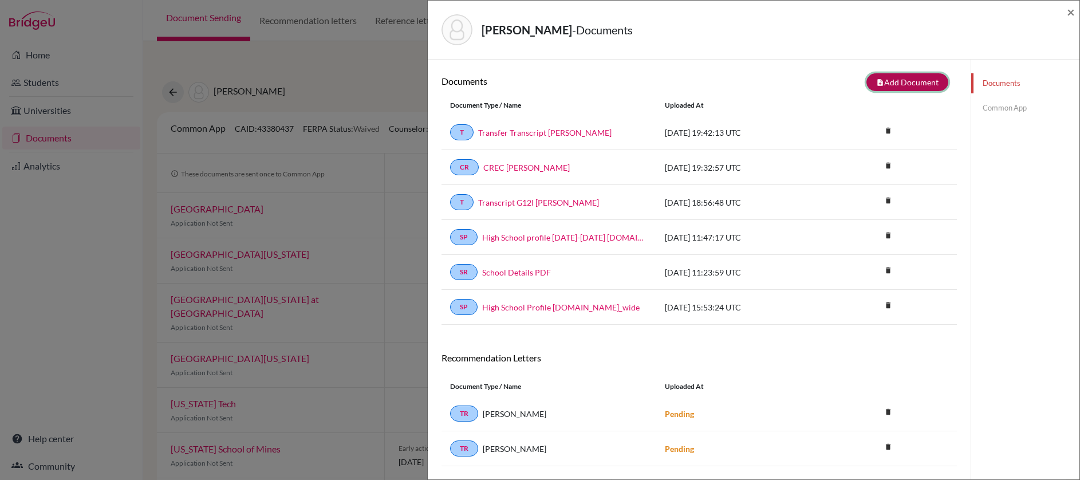
click at [915, 79] on button "note_add Add Document" at bounding box center [907, 82] width 82 height 18
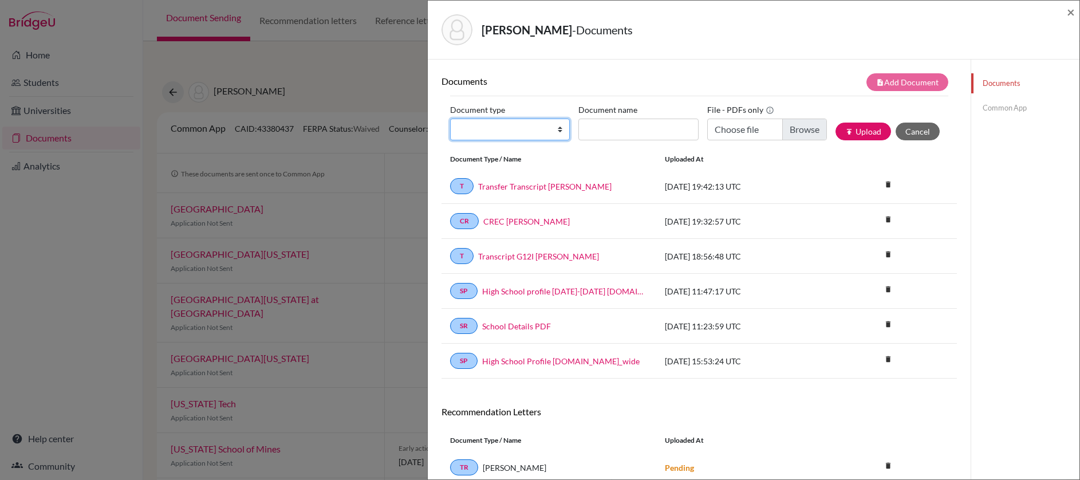
click at [557, 133] on select "Change explanation for Common App reports Counselor recommendation Internationa…" at bounding box center [510, 130] width 120 height 22
select select "2"
click at [450, 119] on select "Change explanation for Common App reports Counselor recommendation Internationa…" at bounding box center [510, 130] width 120 height 22
click at [641, 123] on input "Document name" at bounding box center [638, 130] width 120 height 22
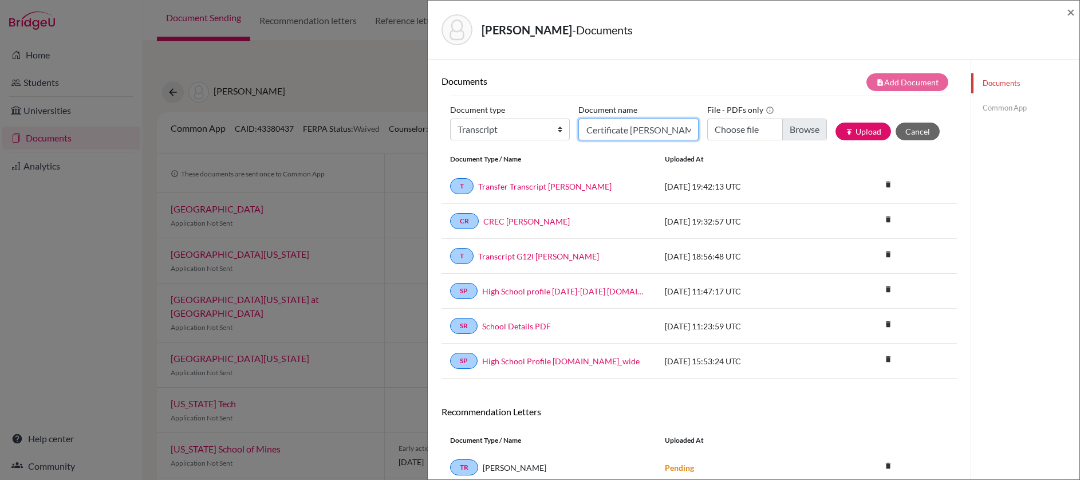
type input "CSEC Certificate Boodoo Salma"
click at [795, 134] on input "Choose file" at bounding box center [767, 130] width 120 height 22
click at [848, 132] on button "publish Upload" at bounding box center [863, 132] width 56 height 18
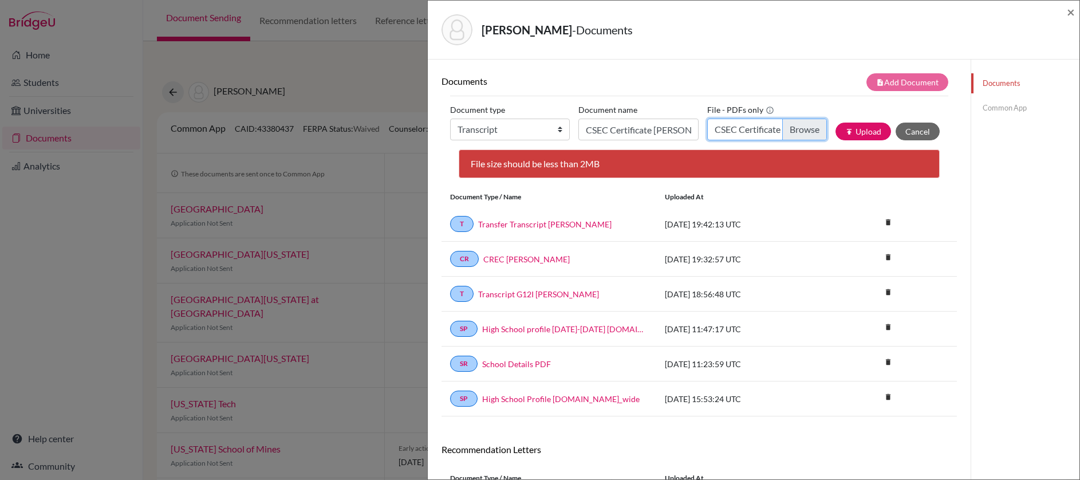
click at [804, 129] on input "CSEC Certificate Boodoo Salma.pdf" at bounding box center [767, 130] width 120 height 22
type input "C:\fakepath\CSEC Certificate Boodoo Salma v2-min.pdf"
click at [857, 132] on button "publish Upload" at bounding box center [863, 132] width 56 height 18
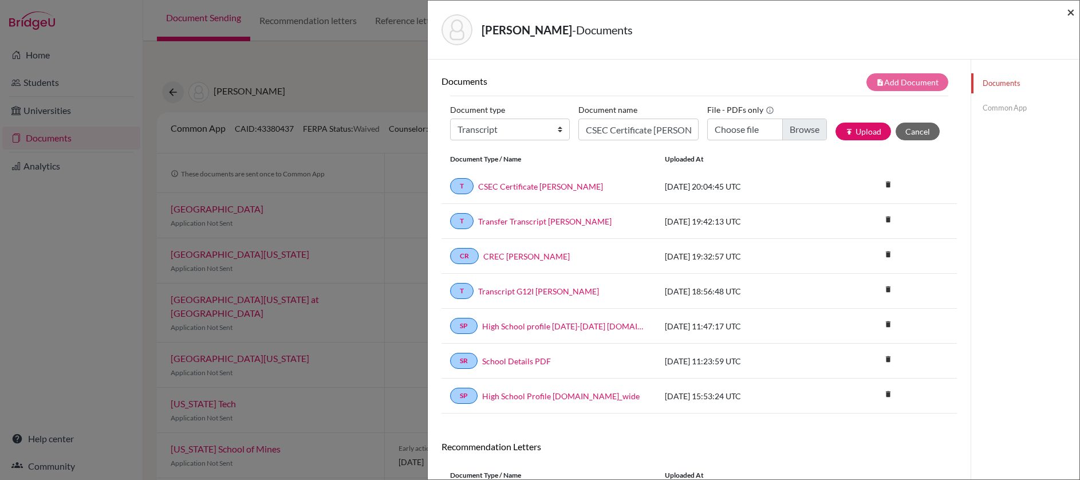
click at [1070, 13] on span "×" at bounding box center [1071, 11] width 8 height 17
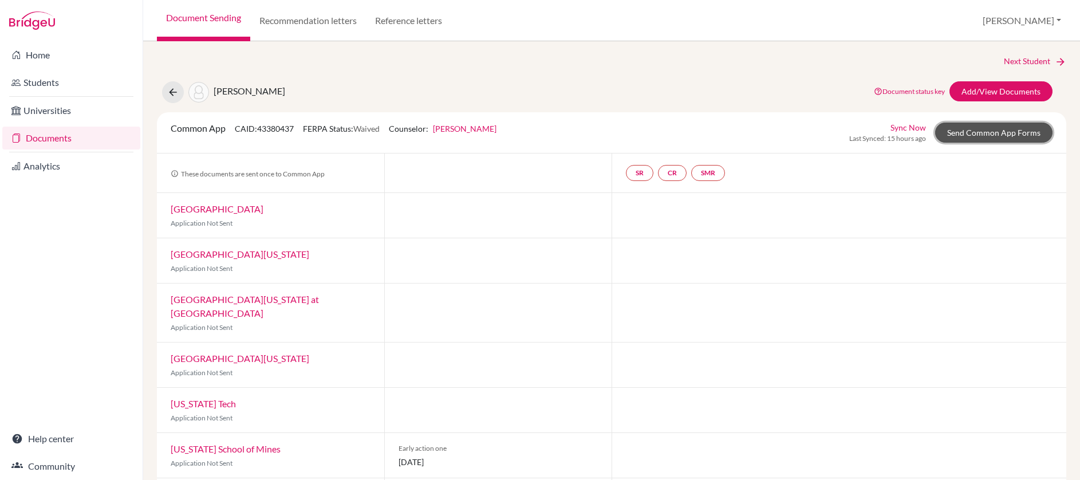
click at [977, 132] on link "Send Common App Forms" at bounding box center [993, 133] width 117 height 20
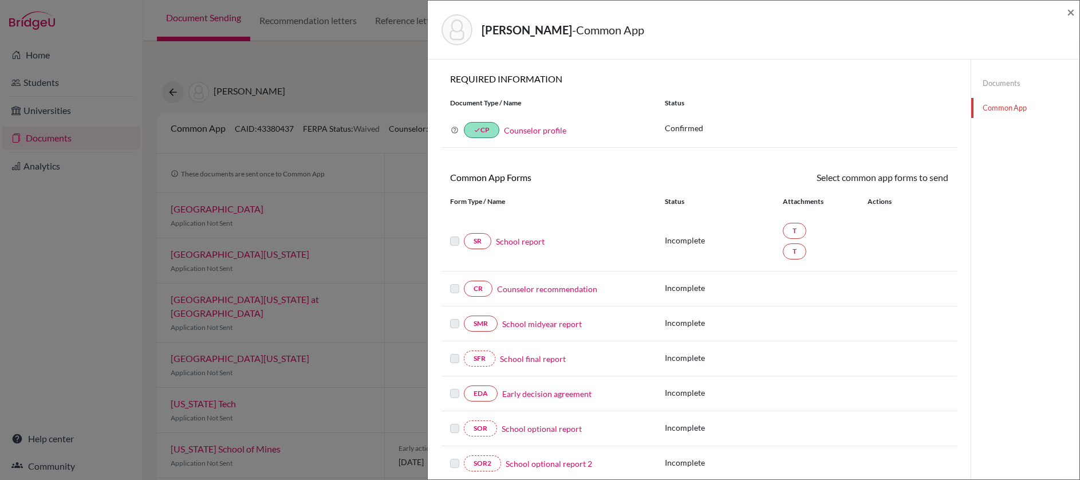
click at [526, 241] on link "School report" at bounding box center [520, 241] width 49 height 12
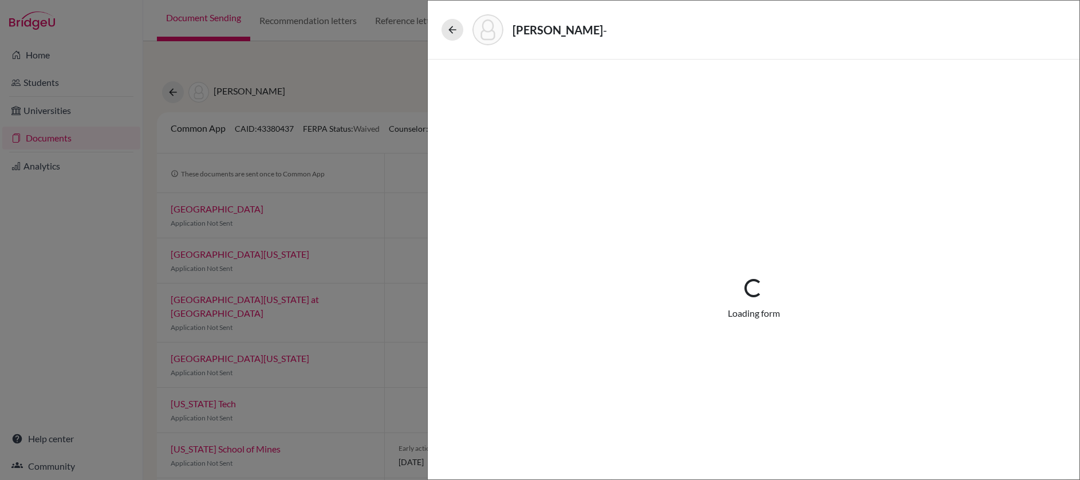
select select "3"
select select "679020"
select select "0"
select select "1"
select select "679023"
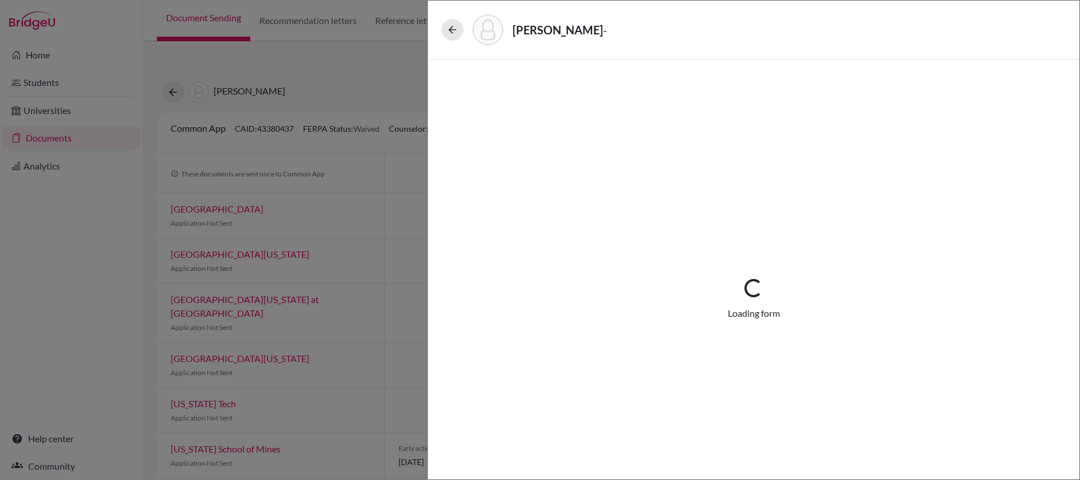
select select "0"
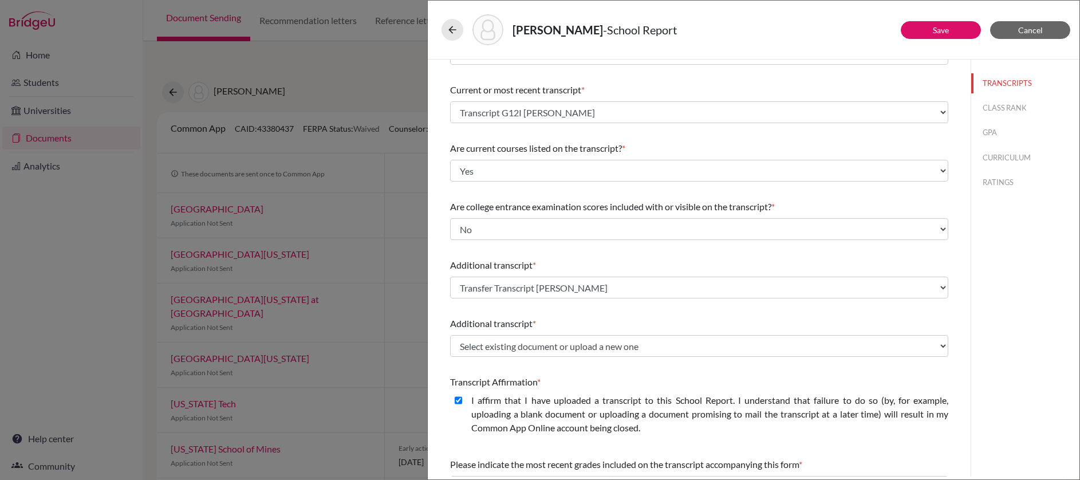
scroll to position [65, 0]
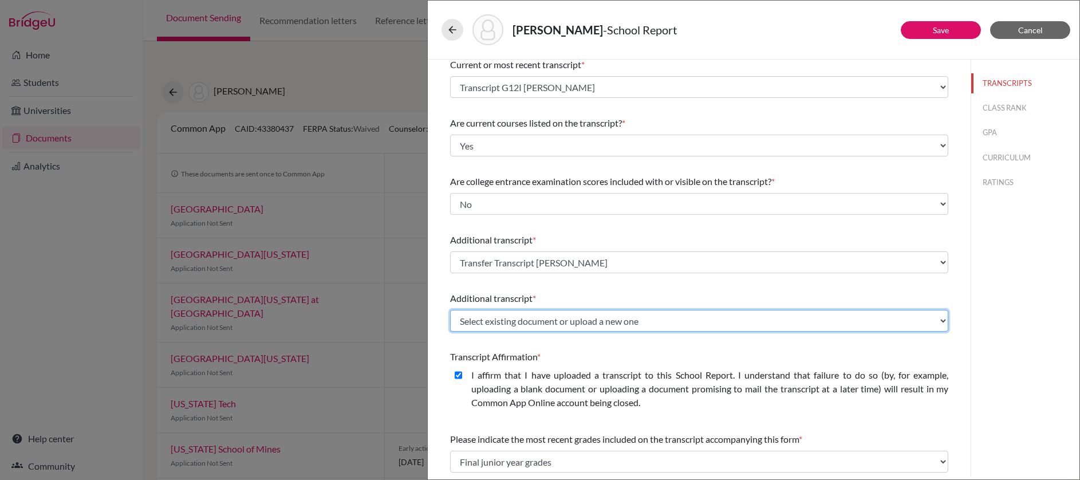
click at [699, 319] on select "Select existing document or upload a new one Transcript G12I Boodoo Salma Trans…" at bounding box center [699, 321] width 498 height 22
select select "679195"
click at [450, 310] on select "Select existing document or upload a new one Transcript G12I Boodoo Salma Trans…" at bounding box center [699, 321] width 498 height 22
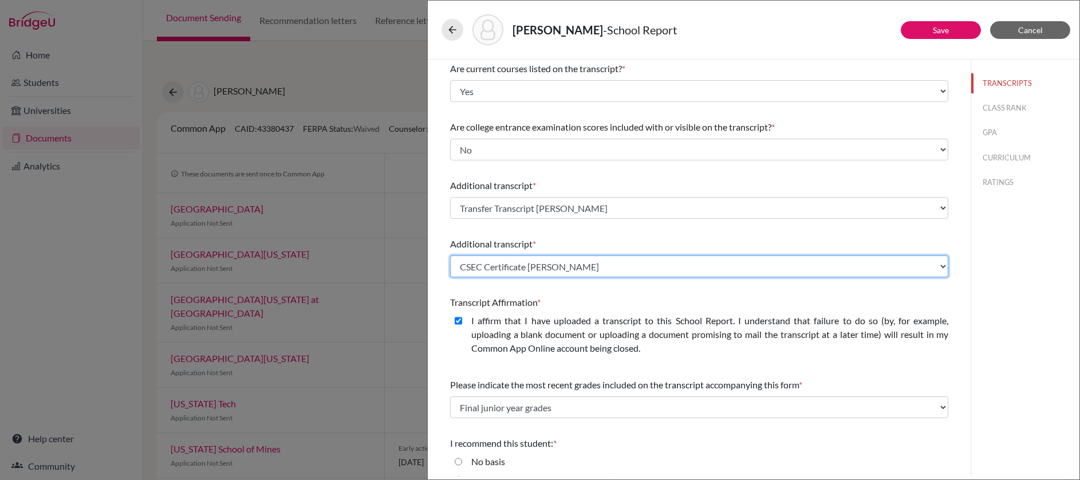
scroll to position [194, 0]
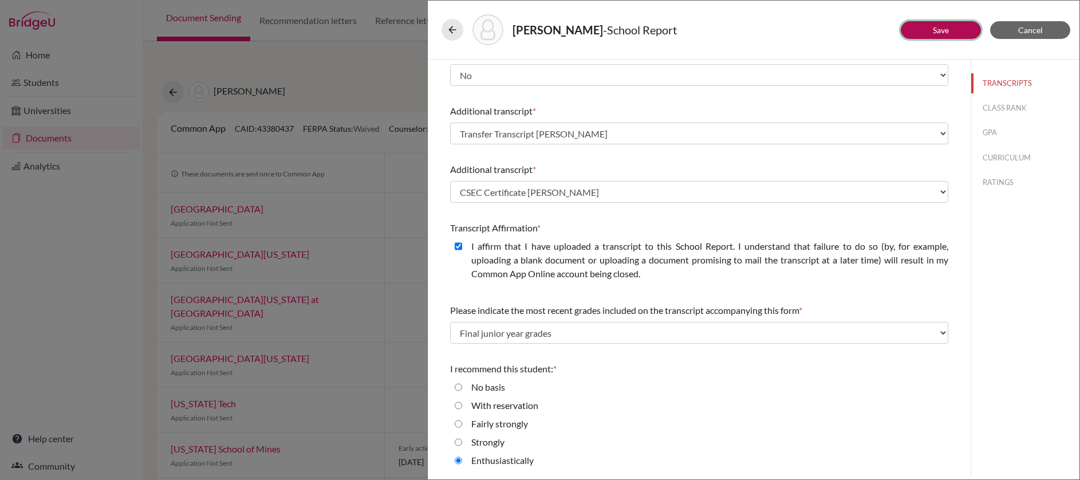
click at [957, 28] on button "Save" at bounding box center [941, 30] width 80 height 18
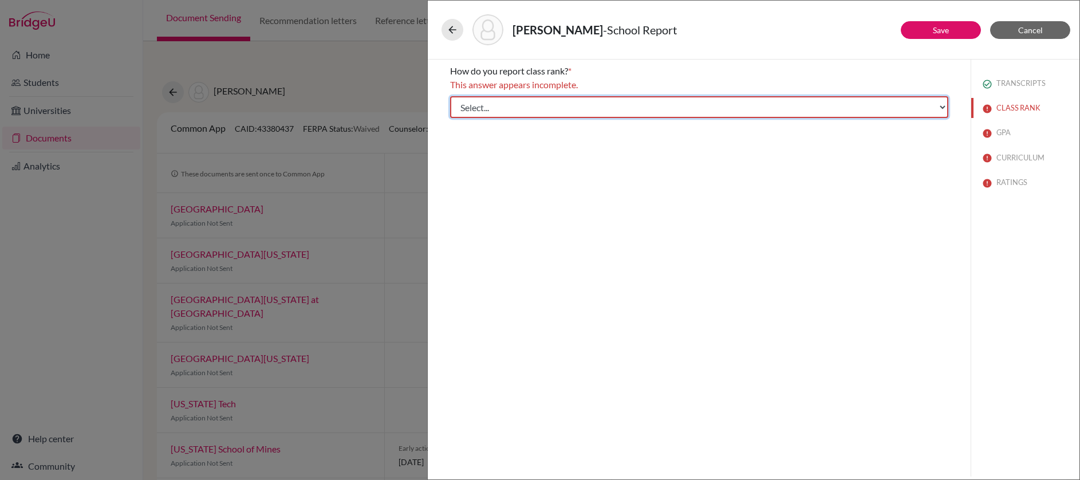
click at [936, 106] on select "Select... Exact Decile Quintile Quartile None" at bounding box center [699, 107] width 498 height 22
select select "5"
click at [450, 96] on select "Select... Exact Decile Quintile Quartile None" at bounding box center [699, 107] width 498 height 22
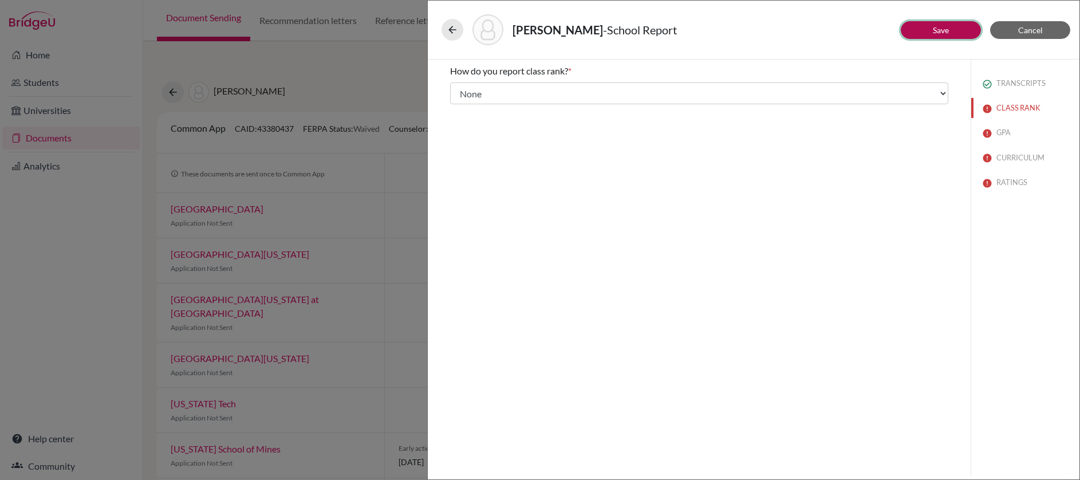
click at [950, 31] on button "Save" at bounding box center [941, 30] width 80 height 18
click at [459, 104] on input "Yes" at bounding box center [458, 103] width 7 height 14
radio input "true"
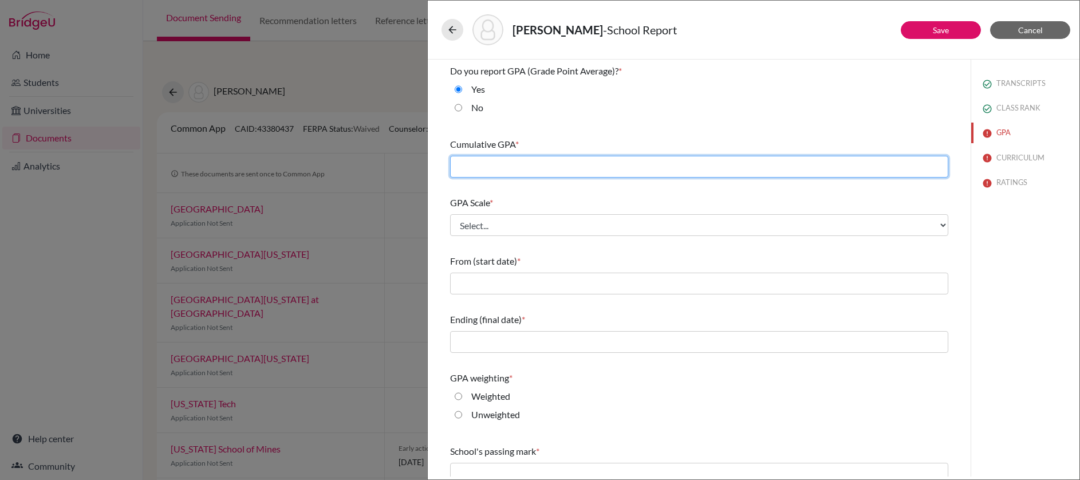
click at [508, 167] on input "text" at bounding box center [699, 167] width 498 height 22
type input "4.57"
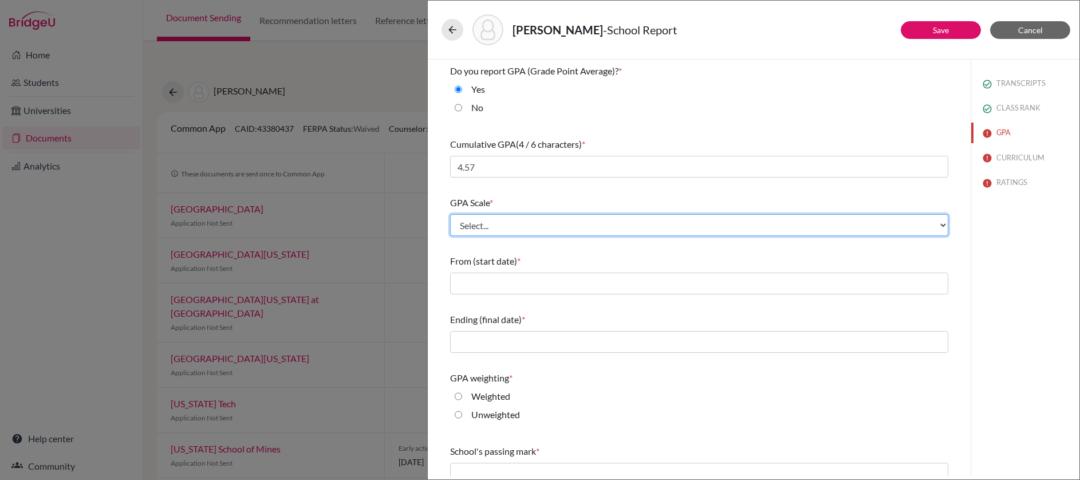
click at [506, 228] on select "Select... 4 5 6 7 8 9 10 11 12 13 14 15 16 17 18 19 20 100" at bounding box center [699, 225] width 498 height 22
select select "4"
click at [450, 214] on select "Select... 4 5 6 7 8 9 10 11 12 13 14 15 16 17 18 19 20 100" at bounding box center [699, 225] width 498 height 22
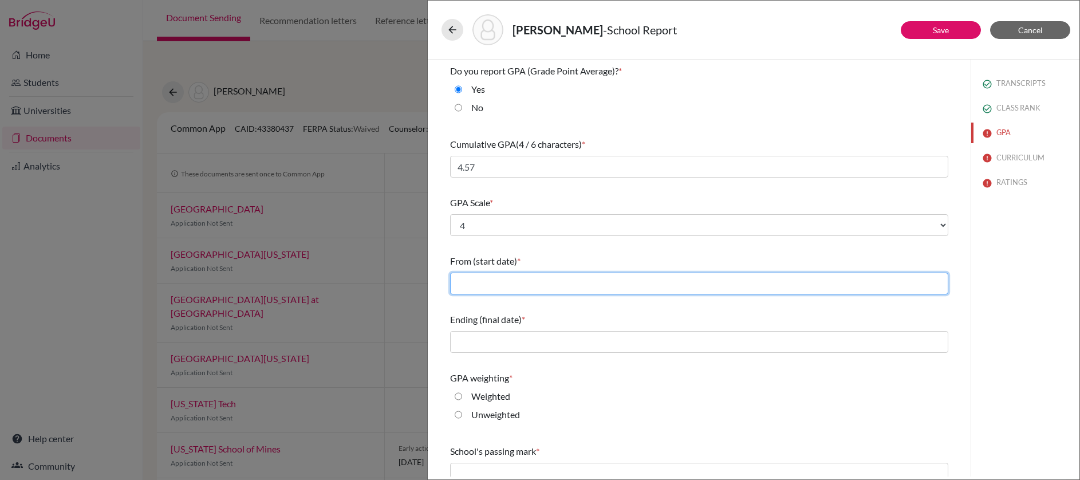
click at [502, 285] on input "text" at bounding box center [699, 284] width 498 height 22
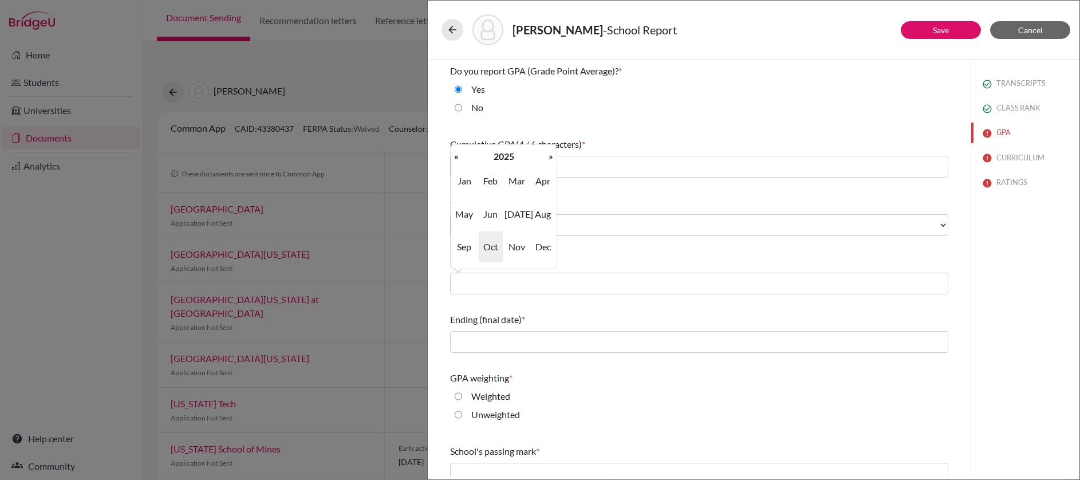
click at [457, 164] on td "Jan Feb Mar Apr May Jun Jul Aug Sep Oct Nov Dec" at bounding box center [504, 214] width 106 height 100
click at [453, 159] on th "«" at bounding box center [456, 156] width 11 height 15
click at [547, 218] on span "Aug" at bounding box center [543, 214] width 24 height 31
type input "08/2024"
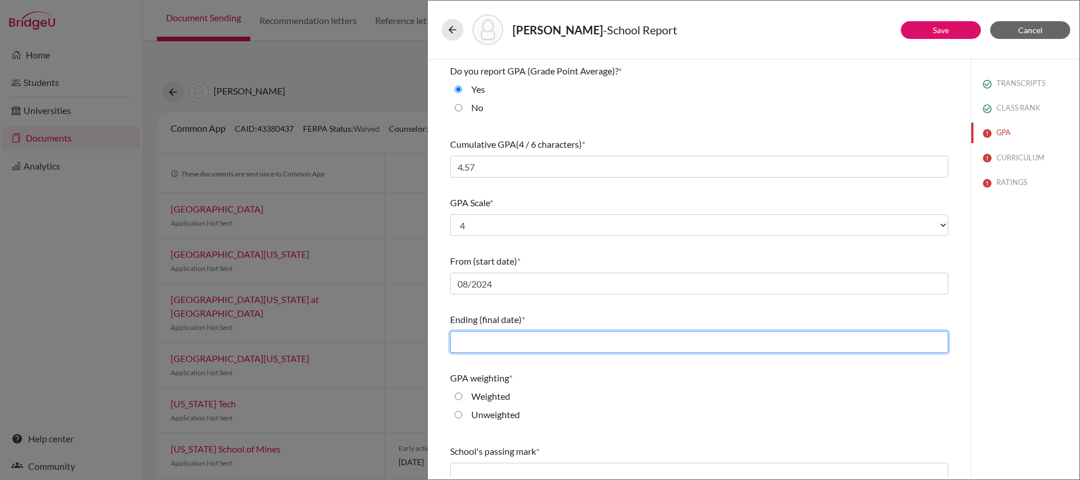
click at [515, 338] on input "text" at bounding box center [699, 342] width 498 height 22
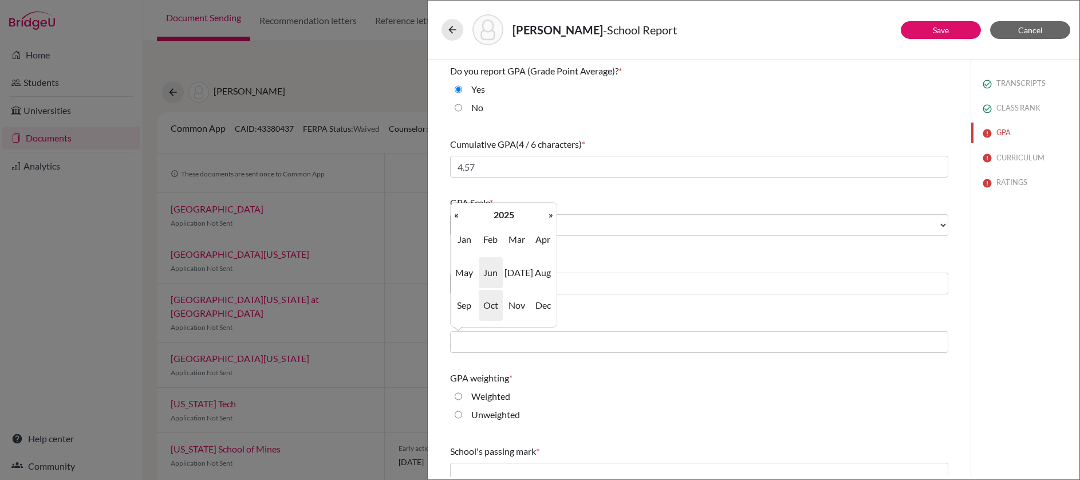
click at [496, 273] on span "Jun" at bounding box center [491, 272] width 24 height 31
type input "06/2025"
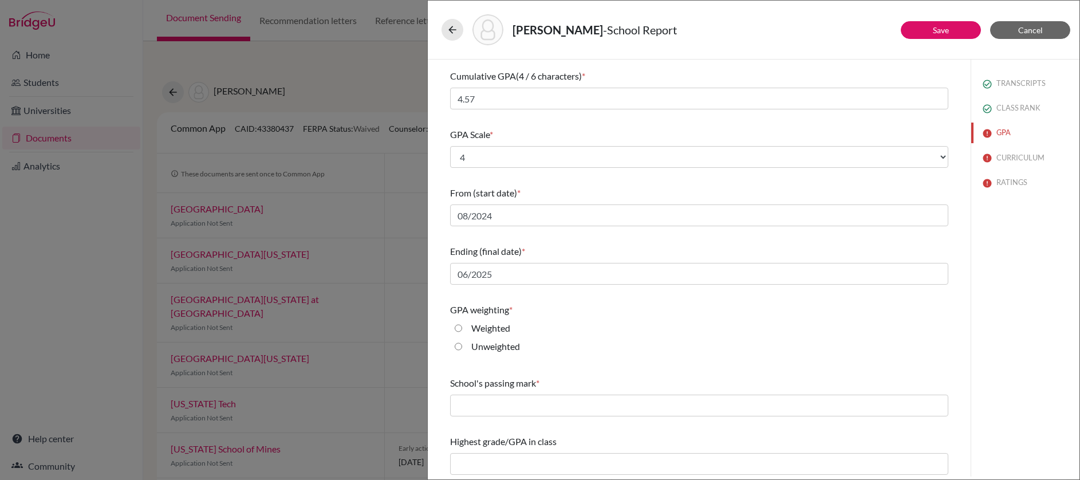
scroll to position [71, 0]
click at [460, 326] on input "Weighted" at bounding box center [458, 325] width 7 height 14
radio input "true"
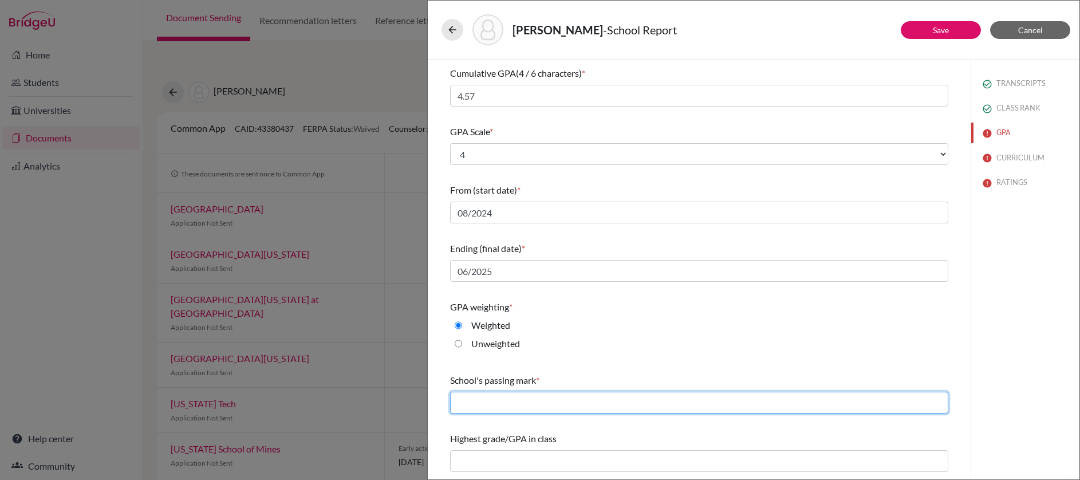
click at [543, 403] on input "text" at bounding box center [699, 403] width 498 height 22
type input "60"
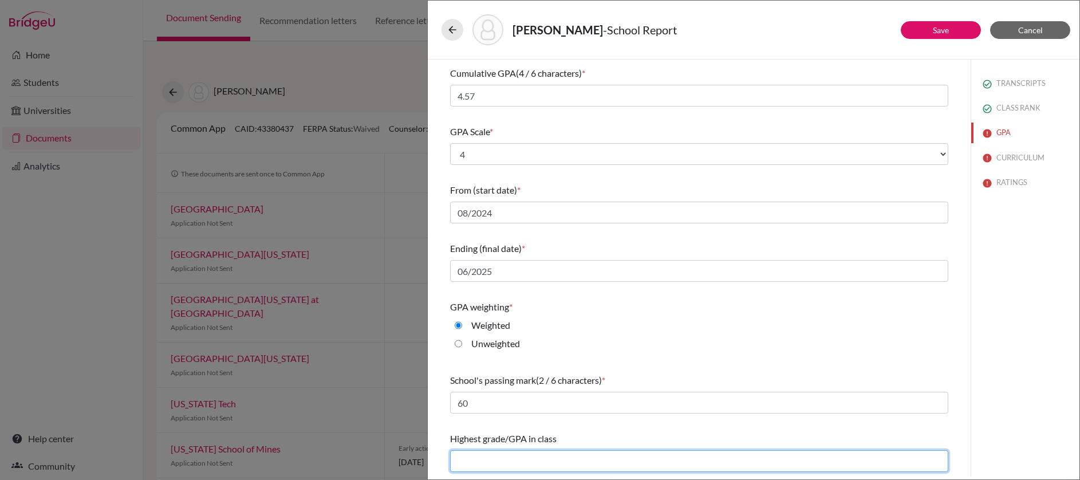
click at [557, 460] on input "text" at bounding box center [699, 461] width 498 height 22
type input "NA"
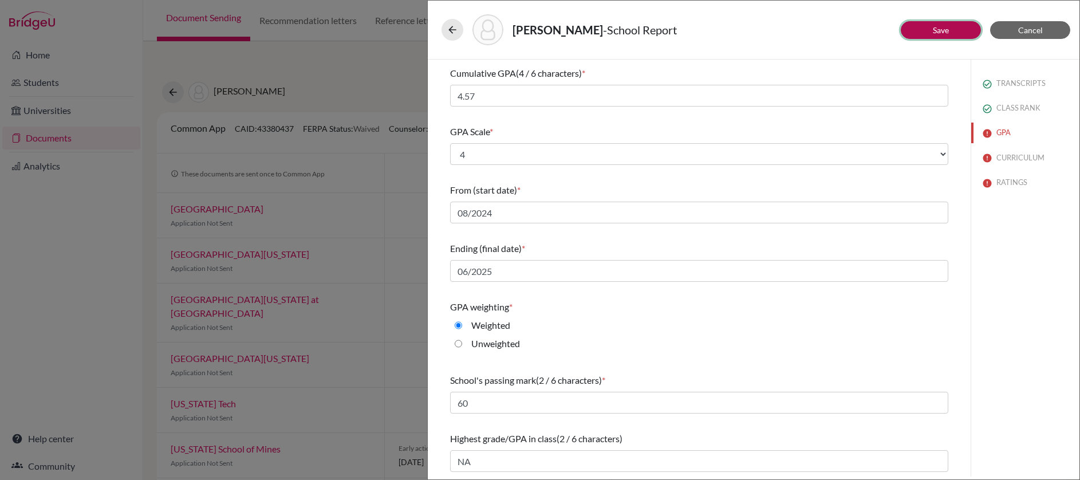
click at [936, 33] on link "Save" at bounding box center [941, 30] width 16 height 10
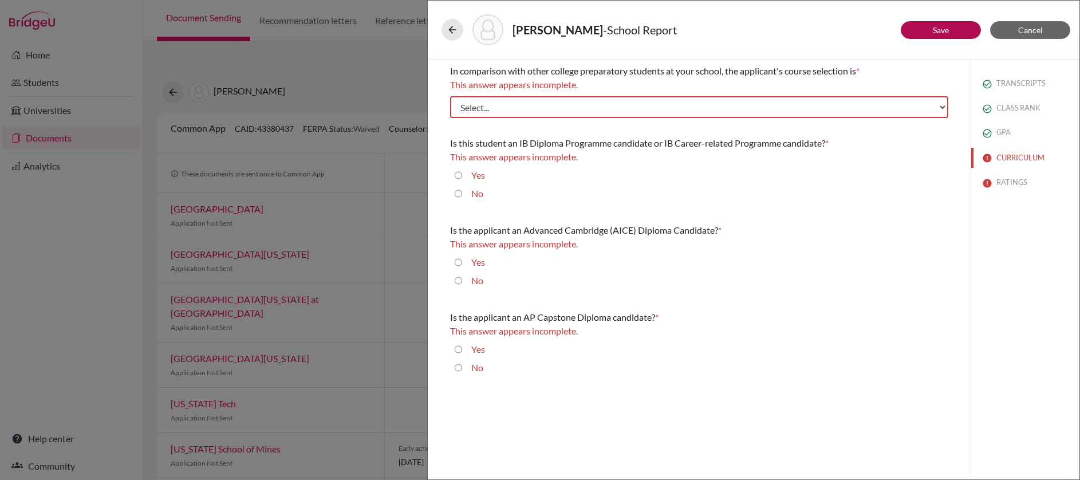
scroll to position [0, 0]
click at [610, 110] on select "Select... Less than demanding Average Demanding Very demanding Most demanding P…" at bounding box center [699, 107] width 498 height 22
select select "3"
click at [450, 96] on select "Select... Less than demanding Average Demanding Very demanding Most demanding P…" at bounding box center [699, 107] width 498 height 22
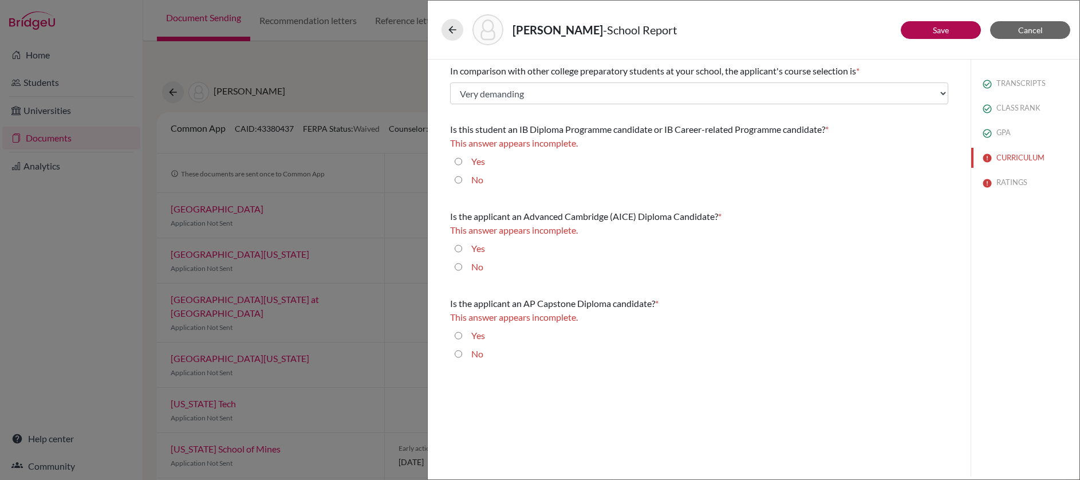
click at [460, 182] on input "No" at bounding box center [458, 180] width 7 height 14
radio input "true"
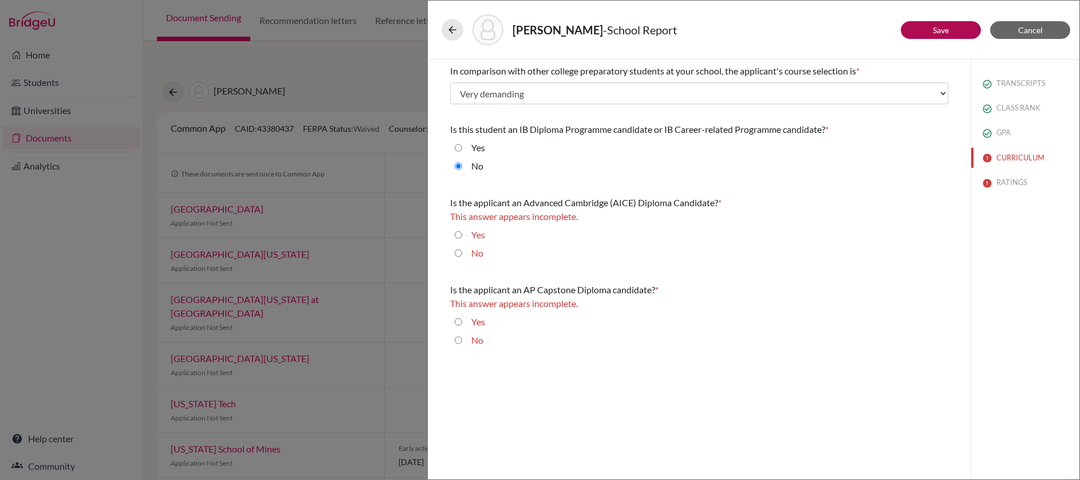
click at [460, 255] on input "No" at bounding box center [458, 253] width 7 height 14
radio input "true"
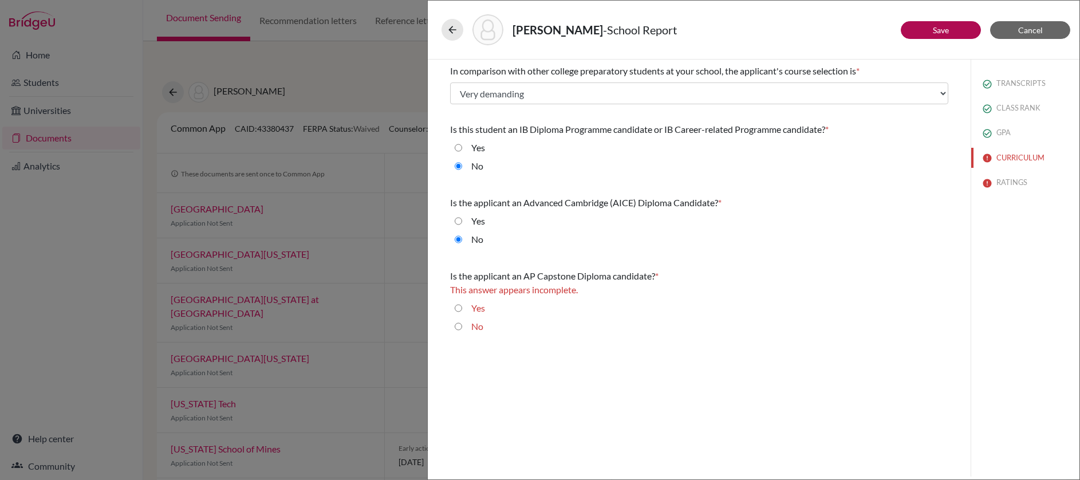
click at [457, 328] on input "No" at bounding box center [458, 326] width 7 height 14
radio input "true"
click at [944, 34] on link "Save" at bounding box center [941, 30] width 16 height 10
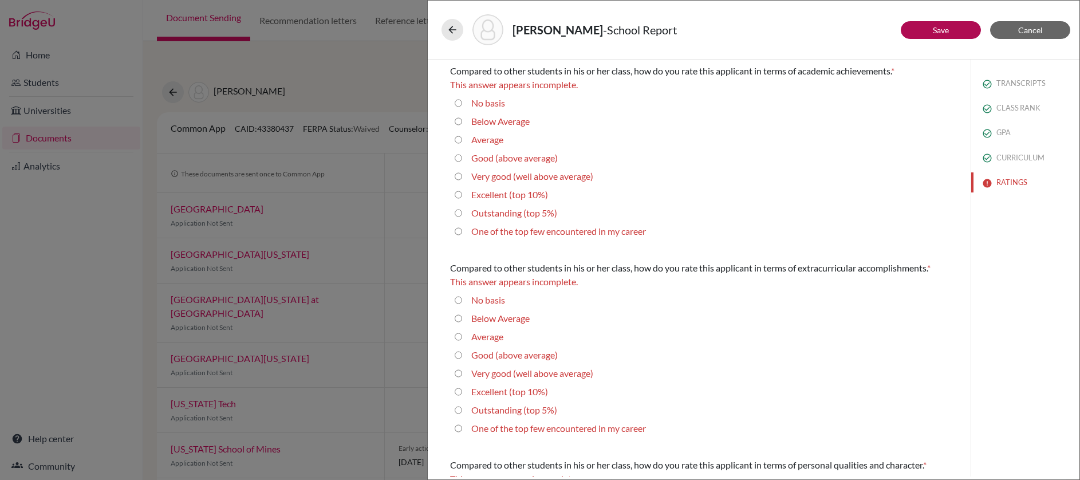
click at [460, 212] on 5\%\) "Outstanding (top 5%)" at bounding box center [458, 213] width 7 height 14
radio 5\%\) "true"
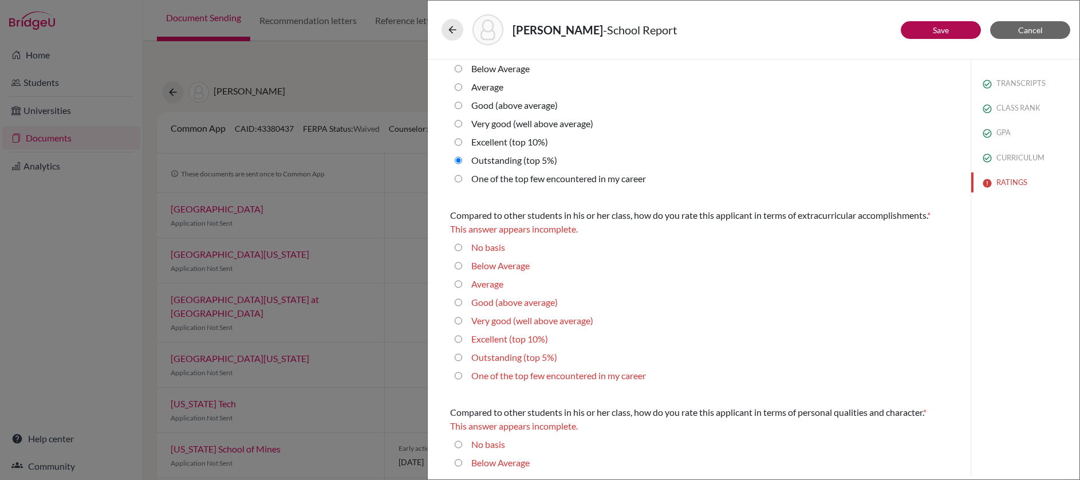
scroll to position [41, 0]
click at [458, 338] on 10\%\) "Excellent (top 10%)" at bounding box center [458, 337] width 7 height 14
radio 10\%\) "true"
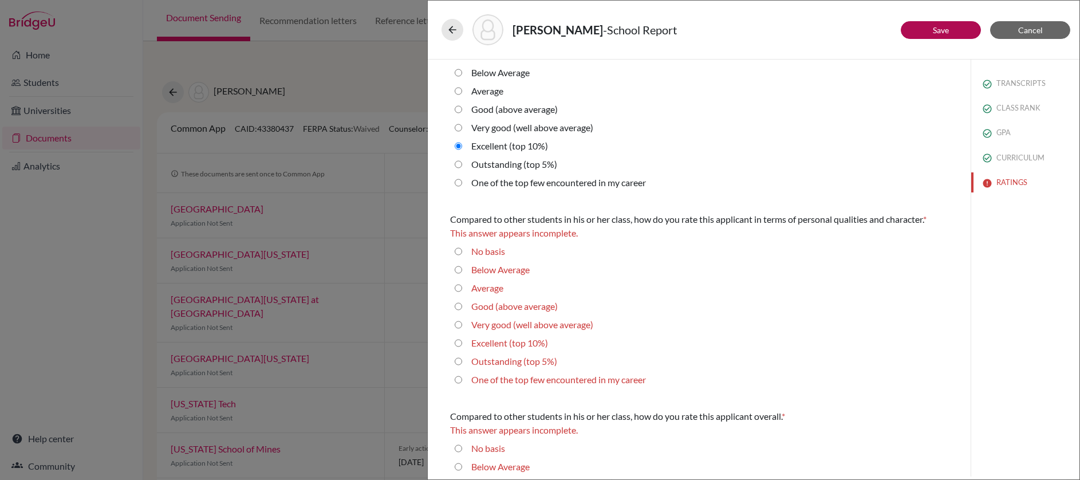
scroll to position [311, 0]
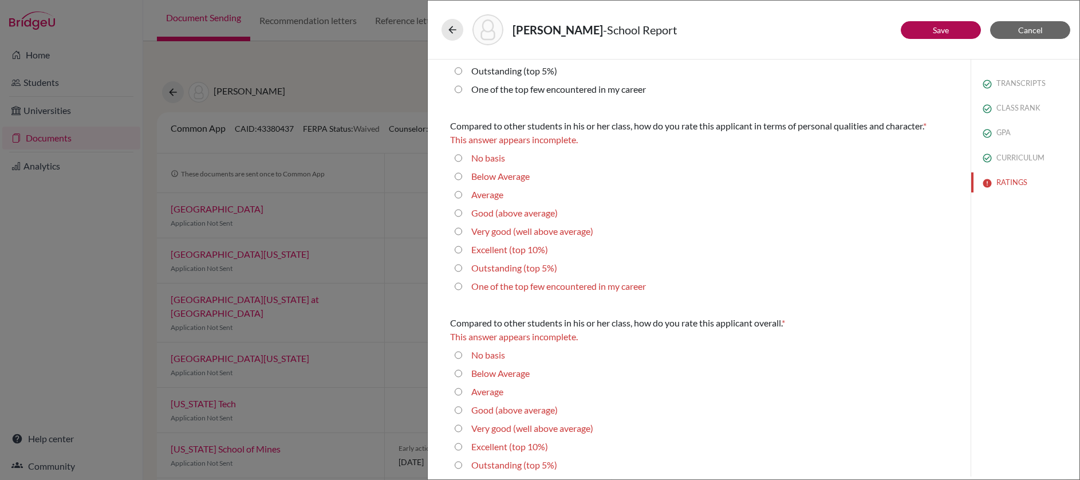
click at [458, 268] on 5\%\) "Outstanding (top 5%)" at bounding box center [458, 268] width 7 height 14
radio 5\%\) "true"
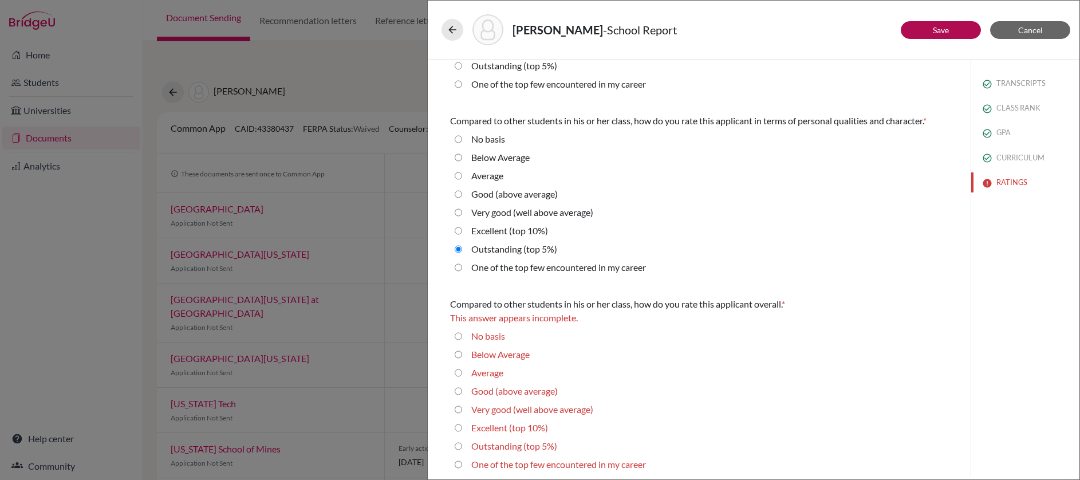
scroll to position [321, 0]
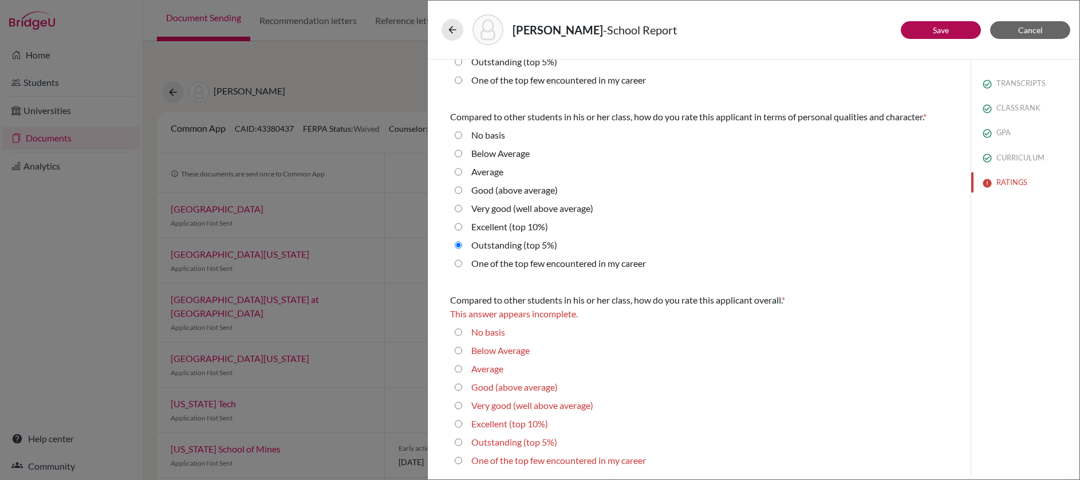
drag, startPoint x: 460, startPoint y: 441, endPoint x: 478, endPoint y: 437, distance: 18.6
click at [460, 441] on 5\%\) "Outstanding (top 5%)" at bounding box center [458, 442] width 7 height 14
radio 5\%\) "true"
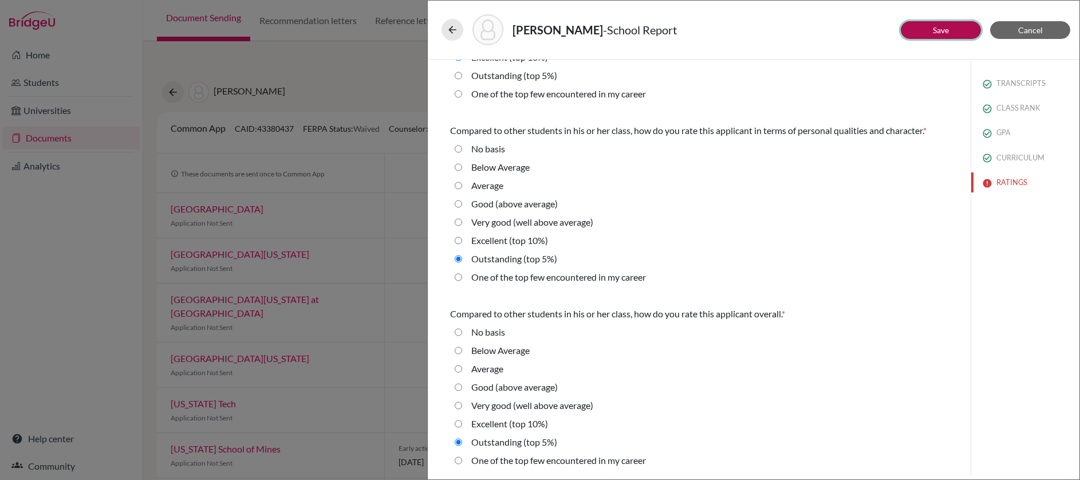
click at [947, 26] on link "Save" at bounding box center [941, 30] width 16 height 10
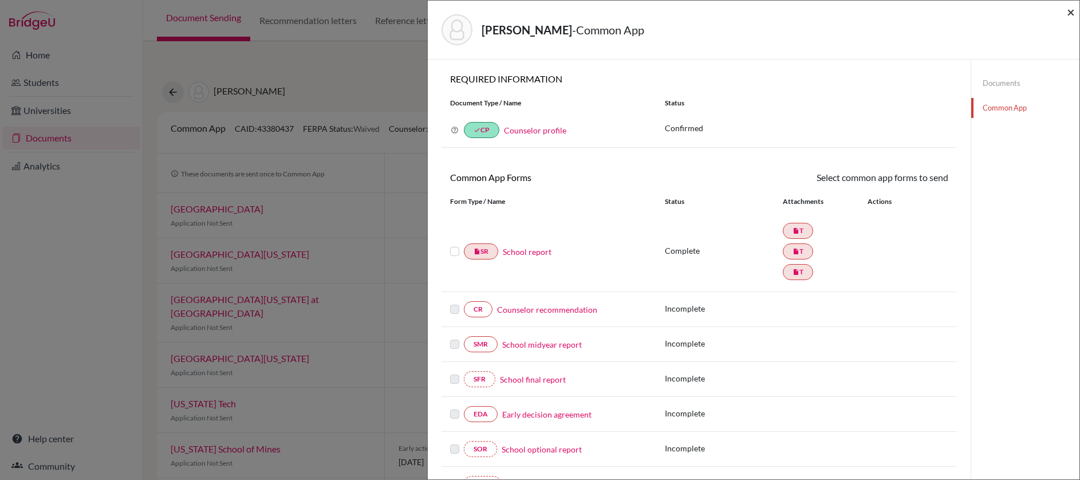
click at [1070, 13] on span "×" at bounding box center [1071, 11] width 8 height 17
